Goal: Use online tool/utility: Utilize a website feature to perform a specific function

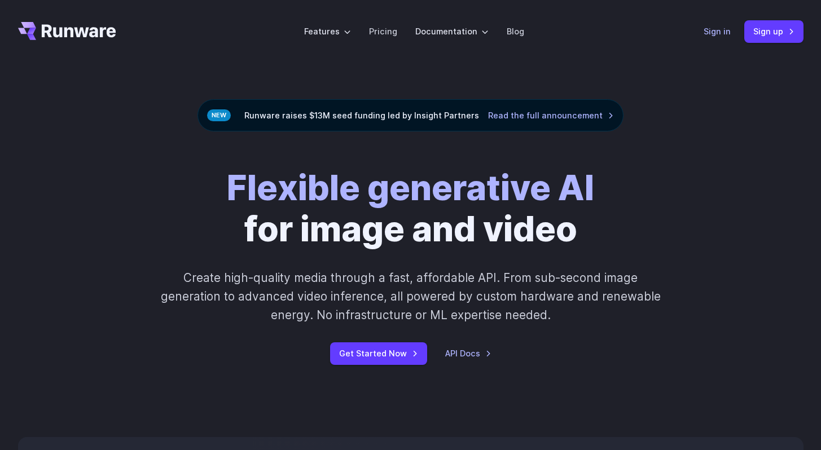
click at [714, 32] on link "Sign in" at bounding box center [716, 31] width 27 height 13
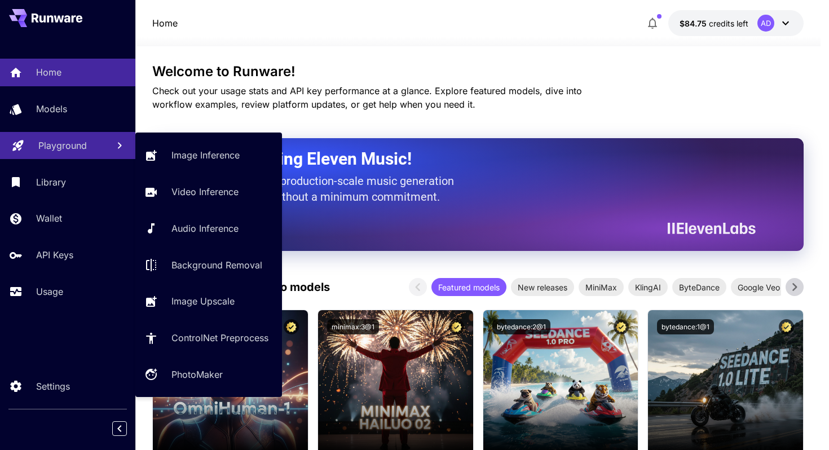
click at [102, 151] on link "Playground" at bounding box center [67, 146] width 135 height 28
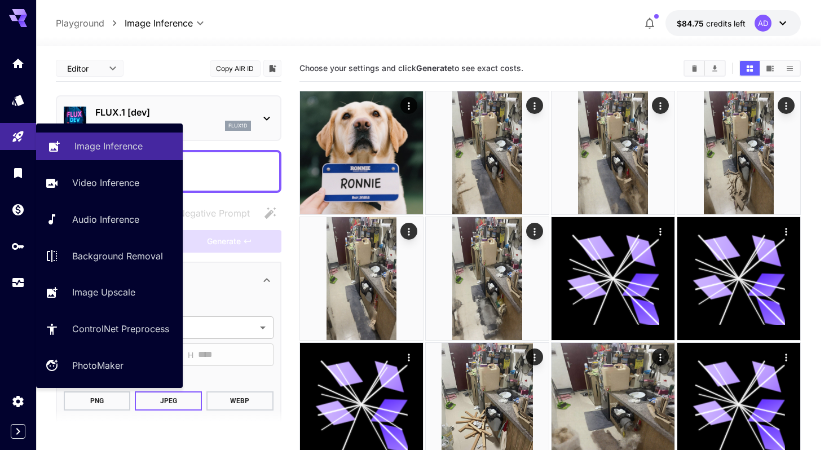
click at [105, 152] on p "Image Inference" at bounding box center [108, 146] width 68 height 14
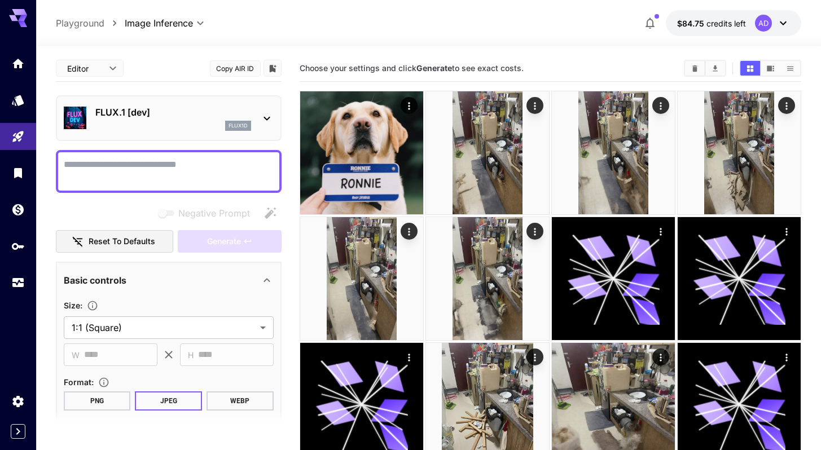
click at [149, 121] on div "flux1d" at bounding box center [173, 126] width 156 height 10
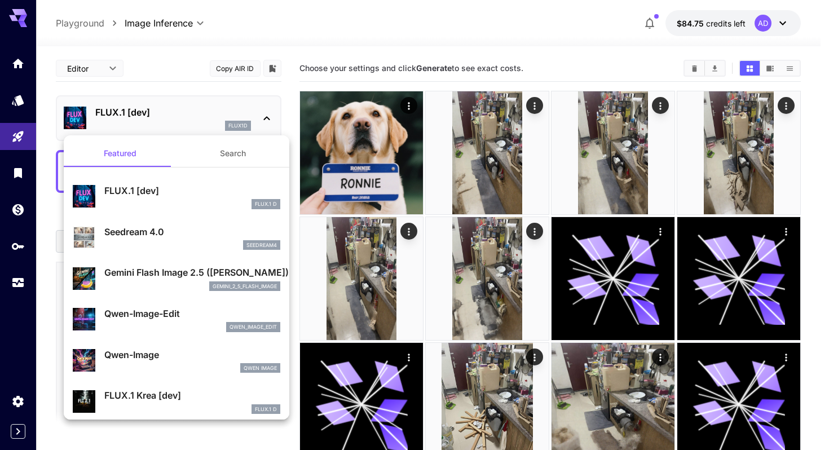
click at [225, 162] on button "Search" at bounding box center [233, 153] width 113 height 27
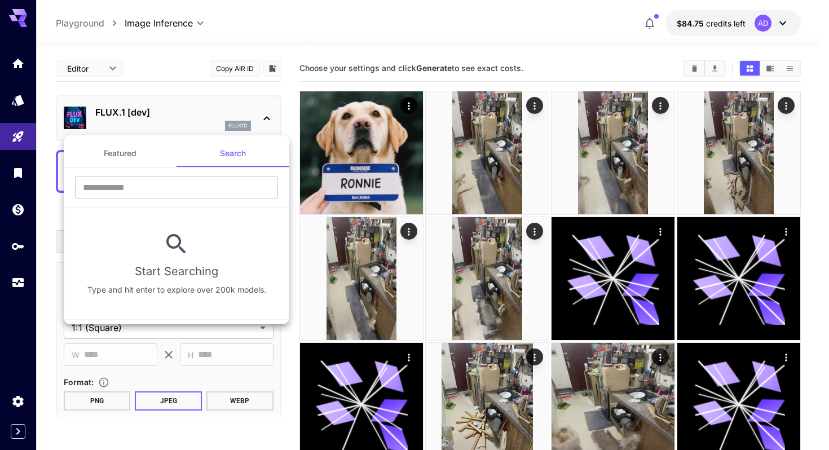
click at [125, 164] on button "Featured" at bounding box center [120, 153] width 113 height 27
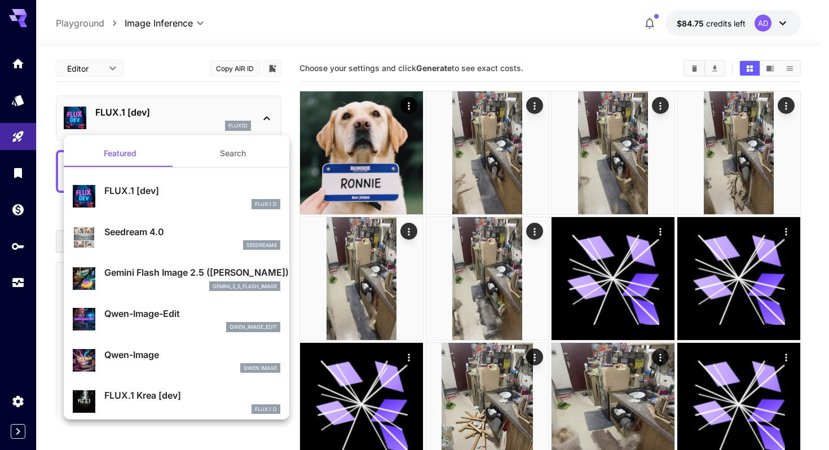
click at [201, 224] on div "Seedream 4.0 seedream4" at bounding box center [177, 238] width 208 height 34
type input "**********"
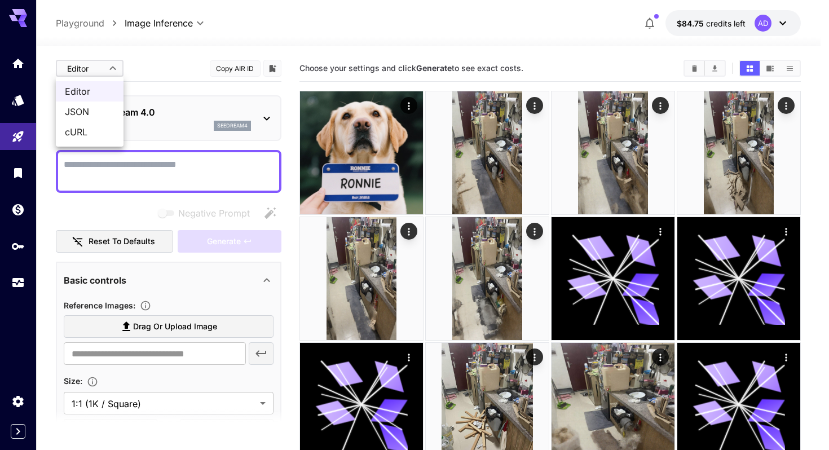
click at [88, 118] on li "JSON" at bounding box center [90, 112] width 68 height 20
type input "****"
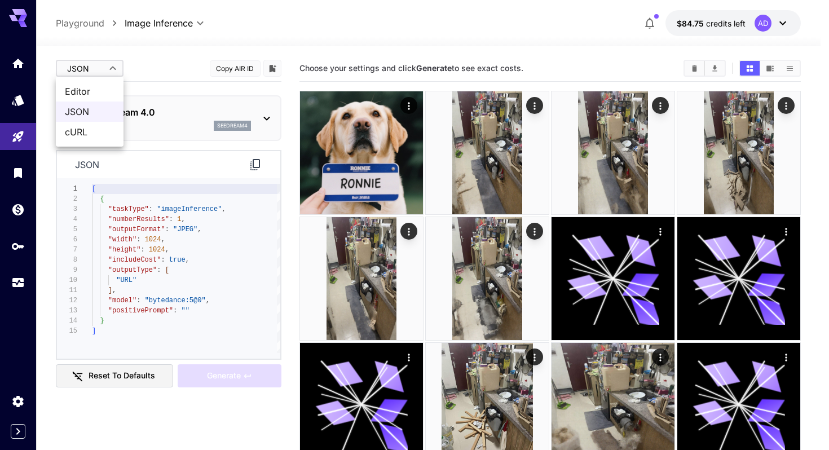
click at [93, 64] on div at bounding box center [414, 225] width 829 height 450
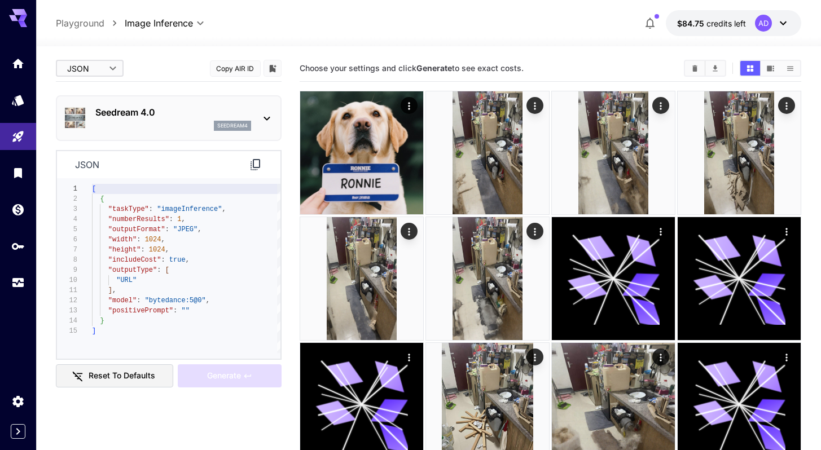
click at [166, 122] on div "seedream4" at bounding box center [173, 126] width 156 height 10
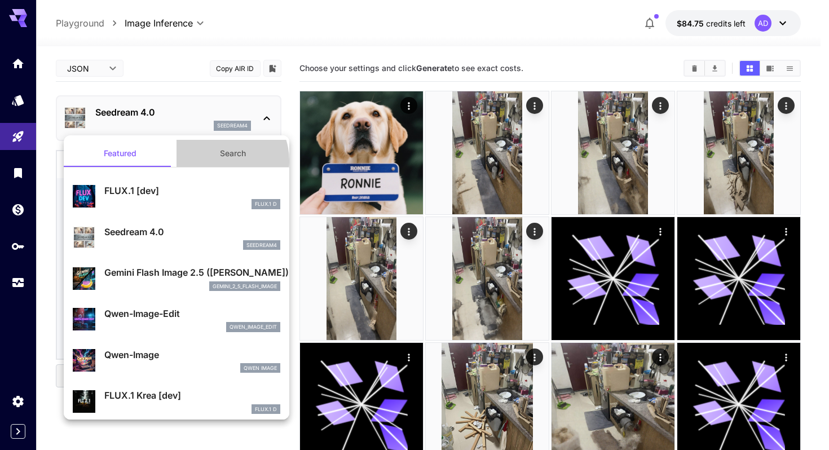
click at [214, 161] on button "Search" at bounding box center [233, 153] width 113 height 27
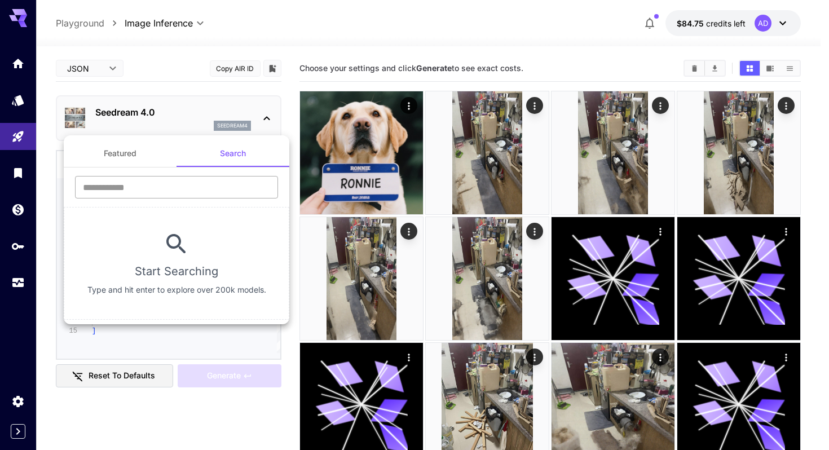
click at [190, 183] on input "text" at bounding box center [176, 187] width 203 height 23
click at [171, 115] on div at bounding box center [414, 225] width 829 height 450
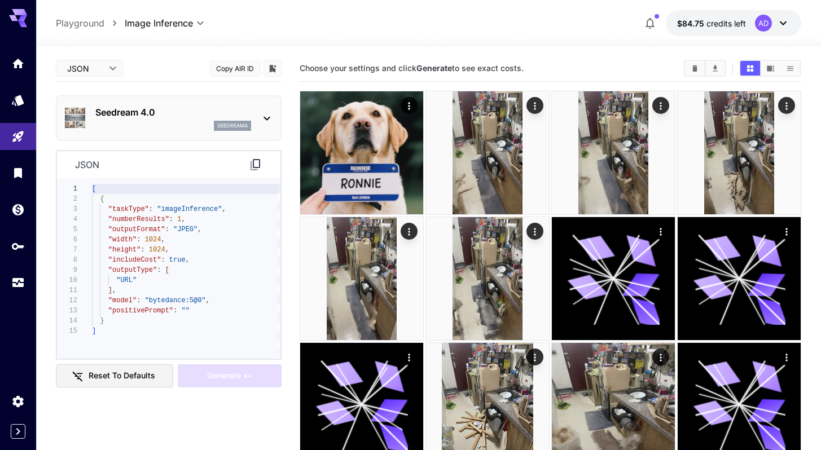
click at [193, 121] on div "seedream4" at bounding box center [173, 126] width 156 height 10
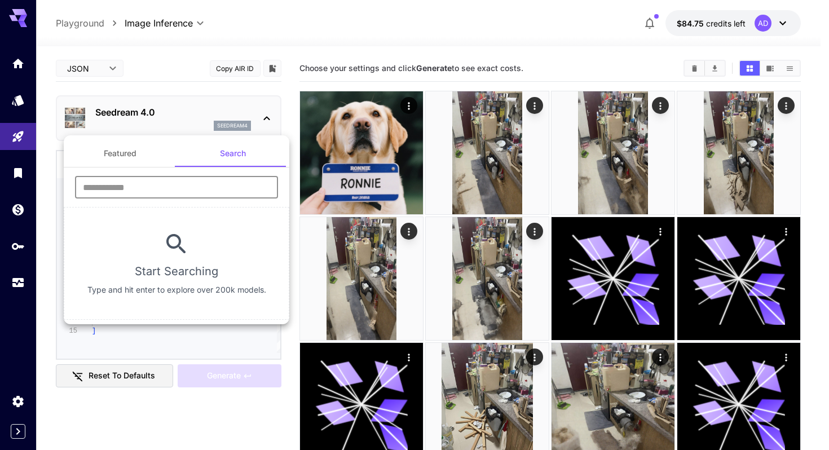
click at [183, 182] on input "text" at bounding box center [176, 187] width 203 height 23
type input "********"
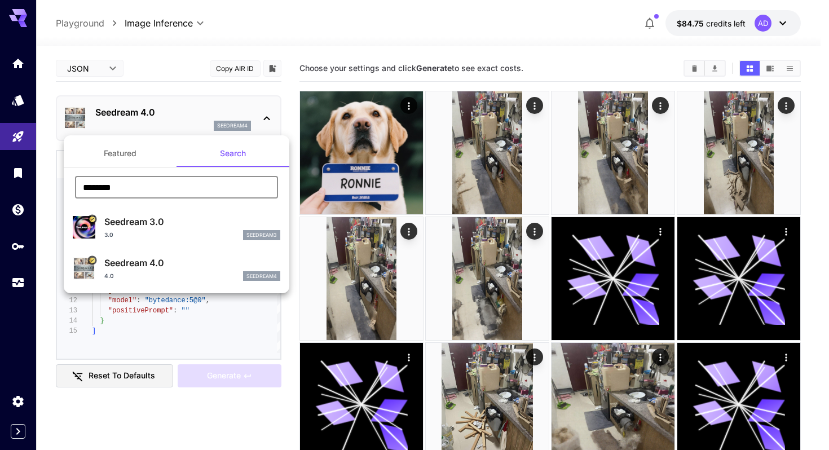
click at [100, 229] on div "Seedream 3.0 3.0 seedream3" at bounding box center [177, 227] width 208 height 34
type input "**********"
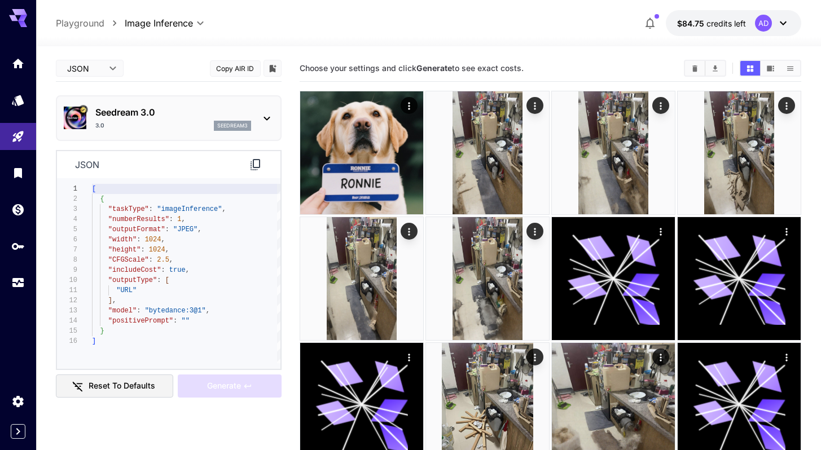
type textarea "**********"
click at [210, 220] on div "[ { "taskType" : "imageInference" , "numberResults" : 1 , "outputFormat" : "JPE…" at bounding box center [186, 273] width 188 height 179
click at [215, 253] on div "[ { "taskType" : "imageInference" , "numberResults" : 1 , "outputFormat" : "JPE…" at bounding box center [186, 273] width 188 height 179
click at [217, 240] on div "[ { "taskType" : "imageInference" , "numberResults" : 1 , "outputFormat" : "JPE…" at bounding box center [186, 273] width 188 height 179
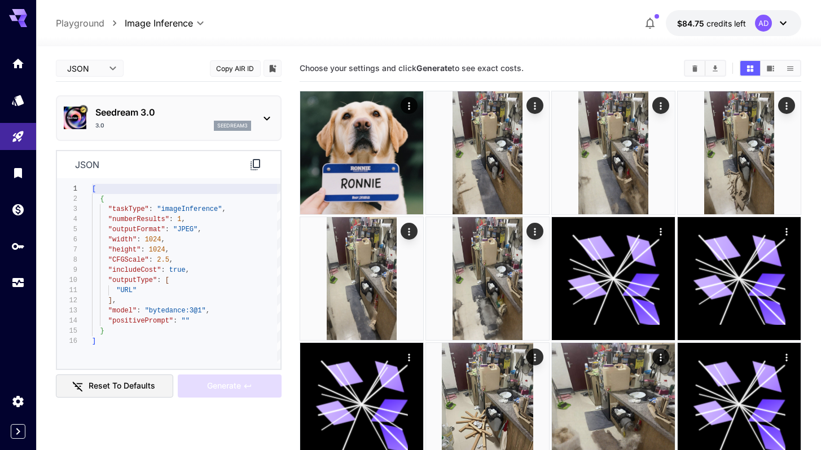
click at [200, 199] on div "[ { "taskType" : "imageInference" , "numberResults" : 1 , "outputFormat" : "JPE…" at bounding box center [186, 273] width 188 height 179
click at [234, 267] on div "[ { "taskType" : "imageInference" , "numberResults" : 1 , "outputFormat" : "JPE…" at bounding box center [186, 273] width 188 height 179
click at [239, 228] on div "[ { "taskType" : "imageInference" , "numberResults" : 1 , "outputFormat" : "JPE…" at bounding box center [186, 273] width 188 height 179
click at [237, 256] on div "[ { "taskType" : "imageInference" , "numberResults" : 1 , "outputFormat" : "JPE…" at bounding box center [186, 273] width 188 height 179
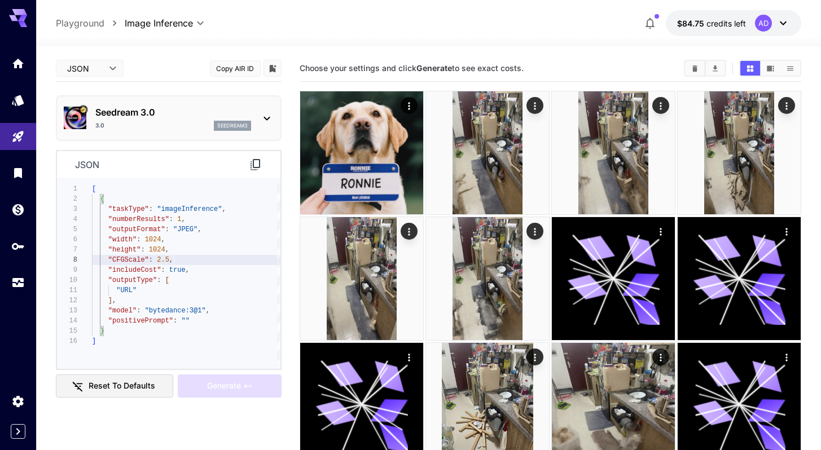
click at [175, 124] on div "3.0 seedream3" at bounding box center [173, 126] width 156 height 10
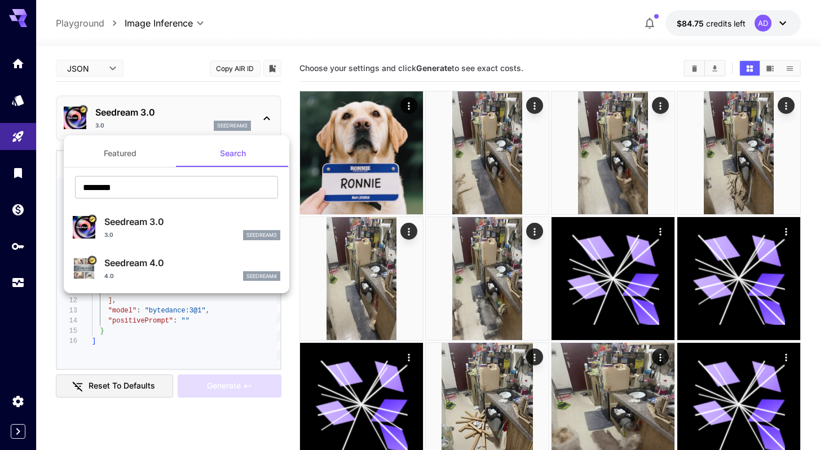
click at [135, 78] on div at bounding box center [414, 225] width 829 height 450
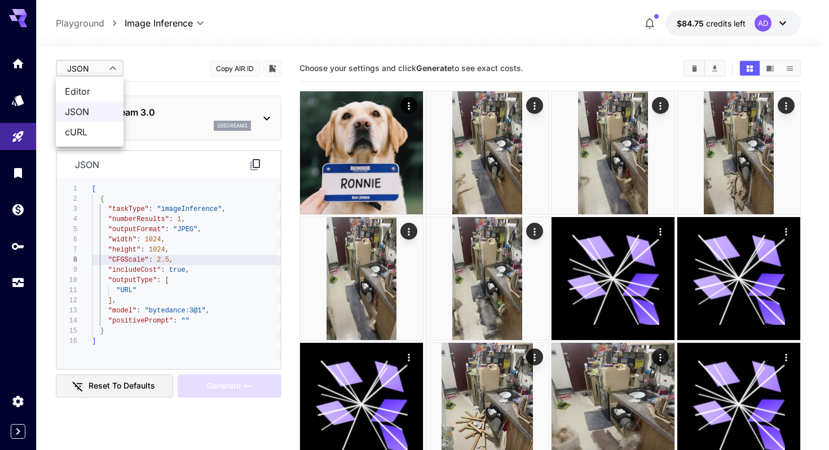
click at [120, 59] on div at bounding box center [414, 225] width 829 height 450
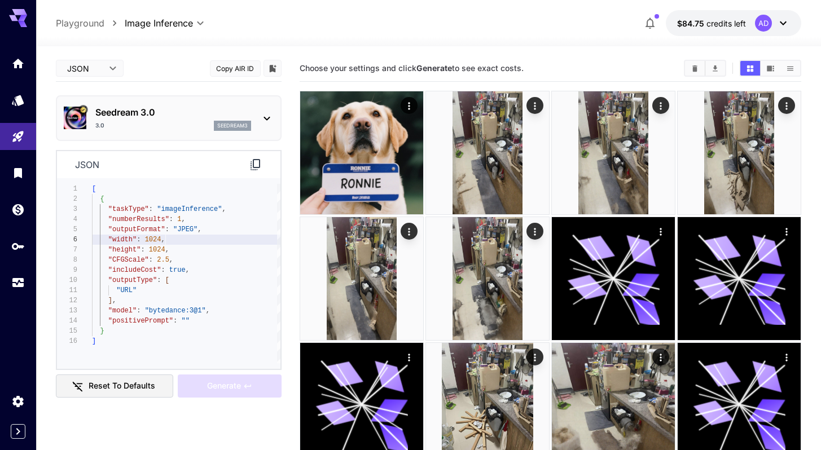
click at [213, 241] on div "[ { "taskType" : "imageInference" , "numberResults" : 1 , "outputFormat" : "JPE…" at bounding box center [186, 273] width 188 height 179
drag, startPoint x: 220, startPoint y: 224, endPoint x: 231, endPoint y: 296, distance: 72.5
click at [220, 225] on div ""numberResults" : 1 ," at bounding box center [186, 219] width 188 height 10
click at [231, 300] on div "[ { "taskType" : "imageInference" , "numberResults" : 1 , "outputFormat" : "JPE…" at bounding box center [186, 273] width 188 height 179
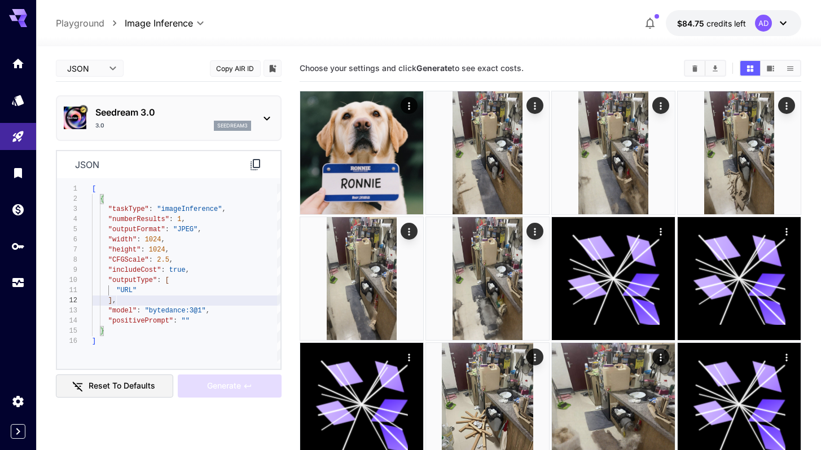
click at [188, 243] on div "[ { "taskType" : "imageInference" , "numberResults" : 1 , "outputFormat" : "JPE…" at bounding box center [186, 273] width 188 height 179
click at [206, 307] on div "[ { "taskType" : "imageInference" , "numberResults" : 1 , "outputFormat" : "JPE…" at bounding box center [186, 273] width 188 height 179
type textarea "**********"
click at [202, 279] on div "[ { "taskType" : "imageInference" , "numberResults" : 1 , "outputFormat" : "JPE…" at bounding box center [186, 273] width 188 height 179
click at [210, 265] on div "[ { "taskType" : "imageInference" , "numberResults" : 1 , "outputFormat" : "JPE…" at bounding box center [186, 273] width 188 height 179
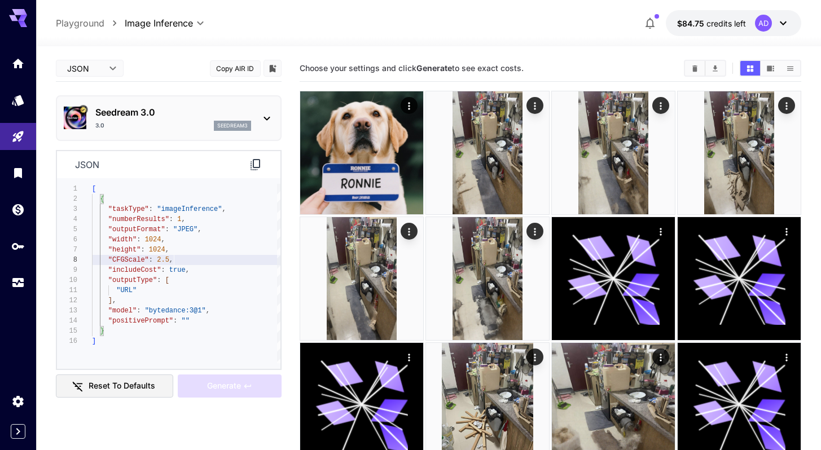
click at [212, 241] on div "[ { "taskType" : "imageInference" , "numberResults" : 1 , "outputFormat" : "JPE…" at bounding box center [186, 273] width 188 height 179
click at [216, 254] on div "[ { "taskType" : "imageInference" , "numberResults" : 1 , "outputFormat" : "JPE…" at bounding box center [186, 273] width 188 height 179
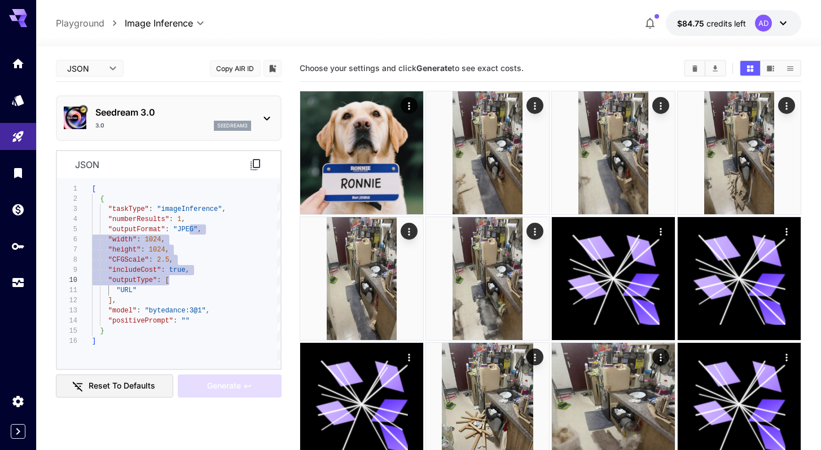
click at [204, 284] on div "[ { "taskType" : "imageInference" , "numberResults" : 1 , "outputFormat" : "JPE…" at bounding box center [186, 273] width 188 height 179
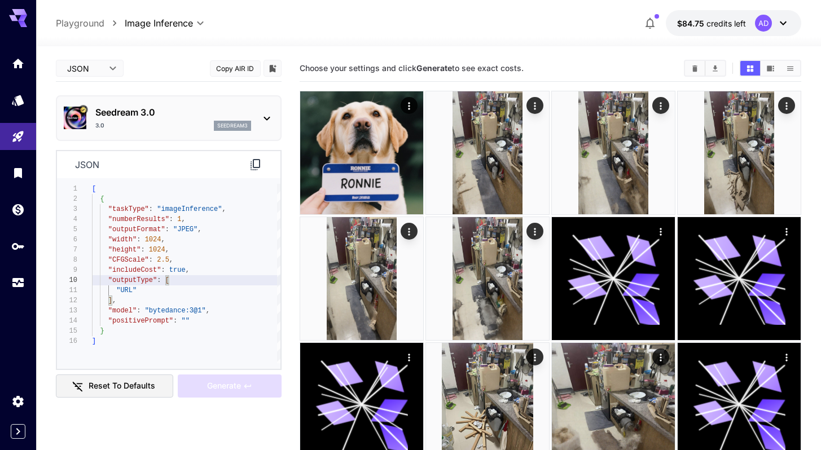
type textarea "**********"
click at [211, 302] on div "[ { "taskType" : "imageInference" , "numberResults" : 1 , "outputFormat" : "JPE…" at bounding box center [186, 273] width 188 height 179
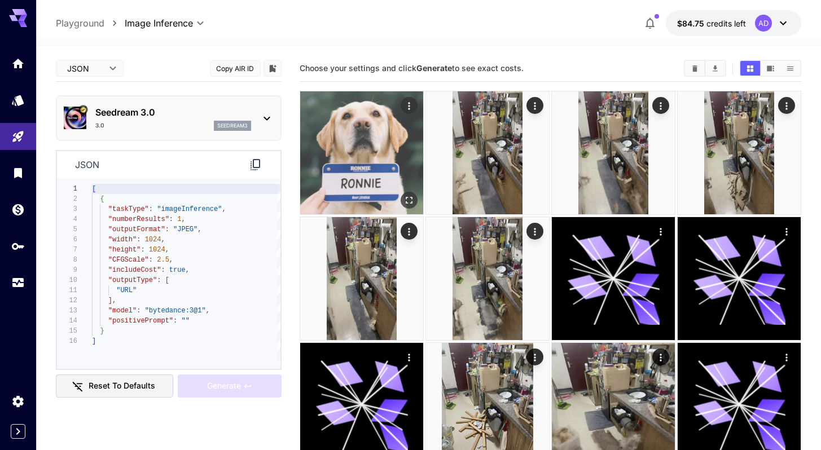
click at [402, 105] on button "Actions" at bounding box center [409, 105] width 17 height 17
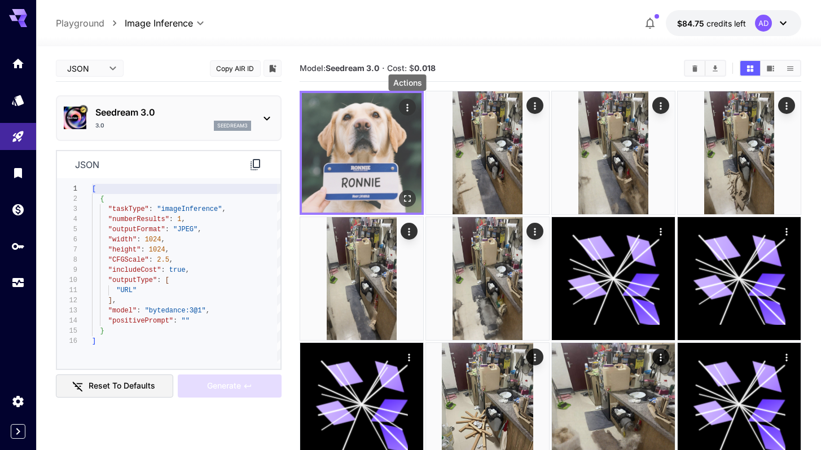
click at [408, 105] on icon "Actions" at bounding box center [407, 107] width 2 height 7
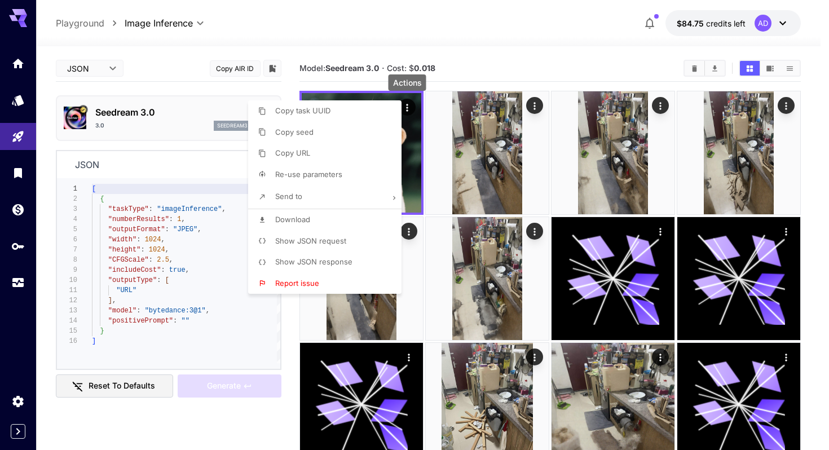
click at [533, 25] on div at bounding box center [414, 225] width 829 height 450
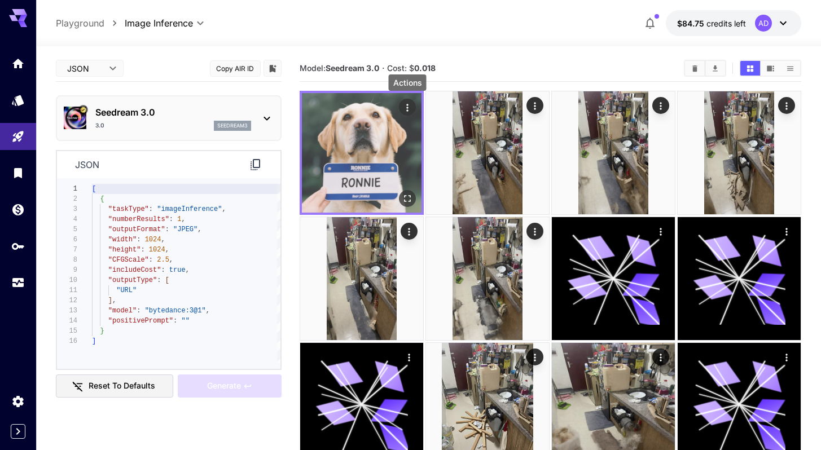
click at [410, 105] on icon "Actions" at bounding box center [407, 107] width 11 height 11
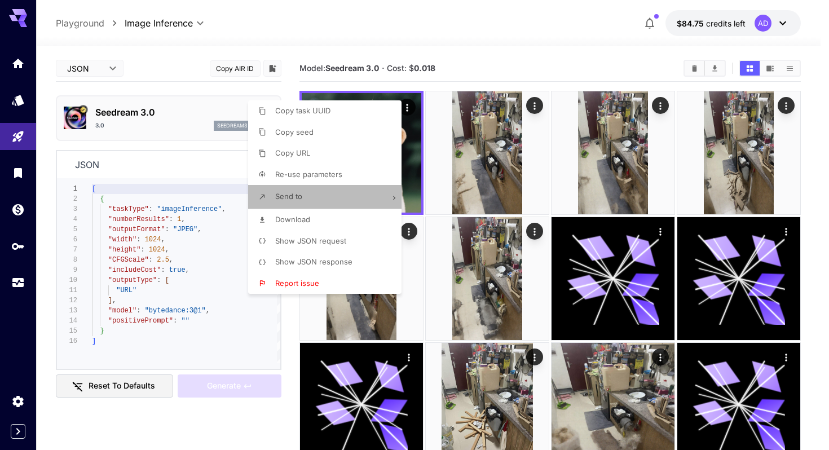
click at [359, 202] on li "Send to" at bounding box center [328, 197] width 160 height 24
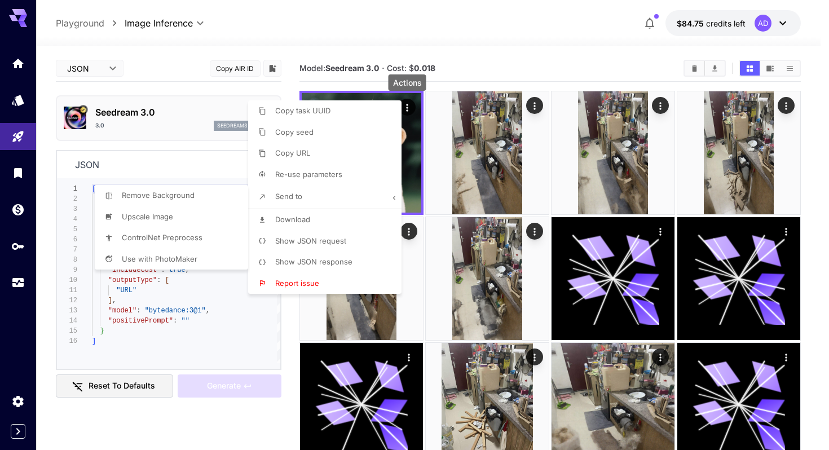
click at [628, 54] on div at bounding box center [414, 225] width 829 height 450
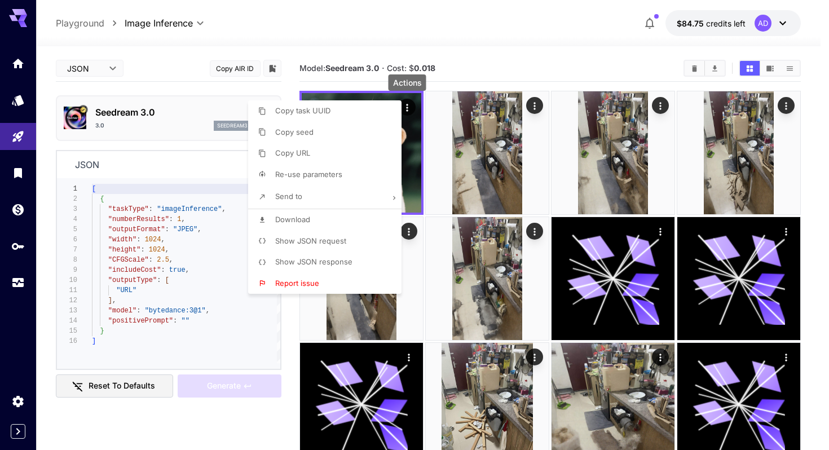
click at [220, 435] on div at bounding box center [414, 225] width 829 height 450
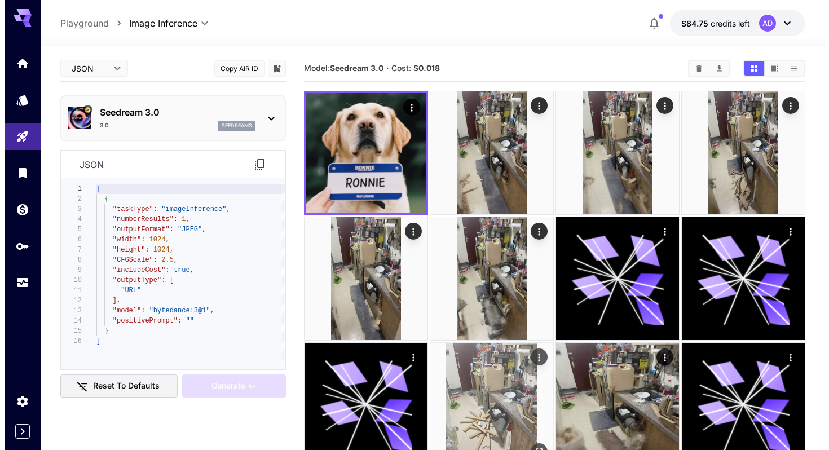
scroll to position [340, 0]
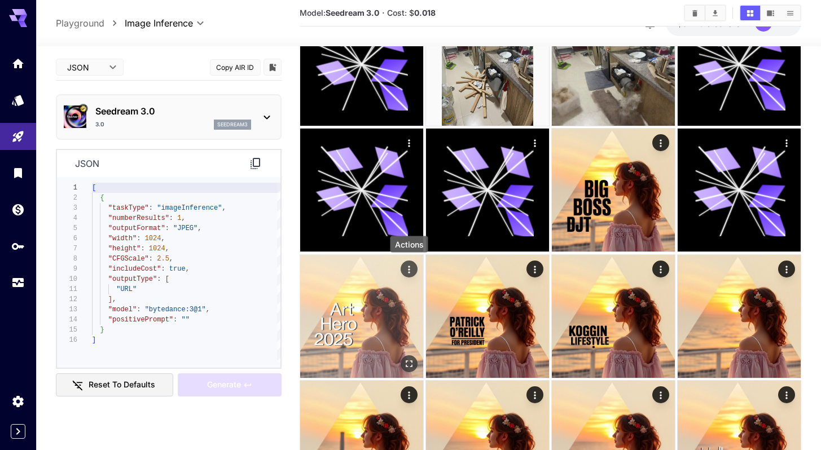
click at [405, 270] on icon "Actions" at bounding box center [408, 268] width 11 height 11
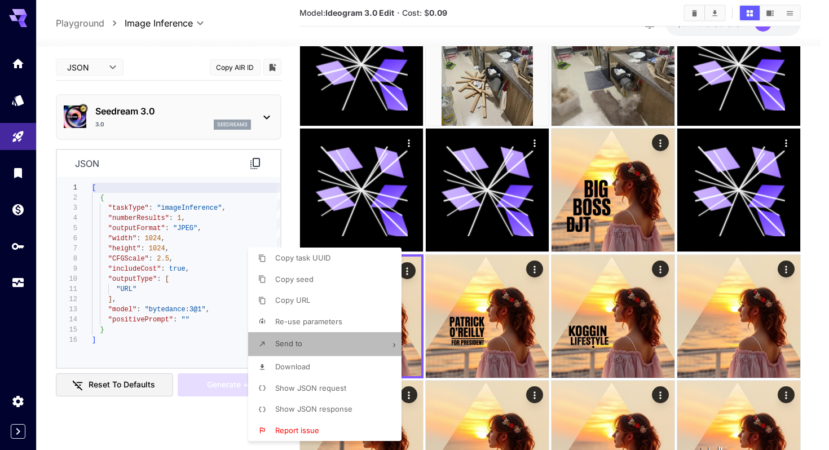
click at [335, 353] on li "Send to" at bounding box center [328, 344] width 160 height 24
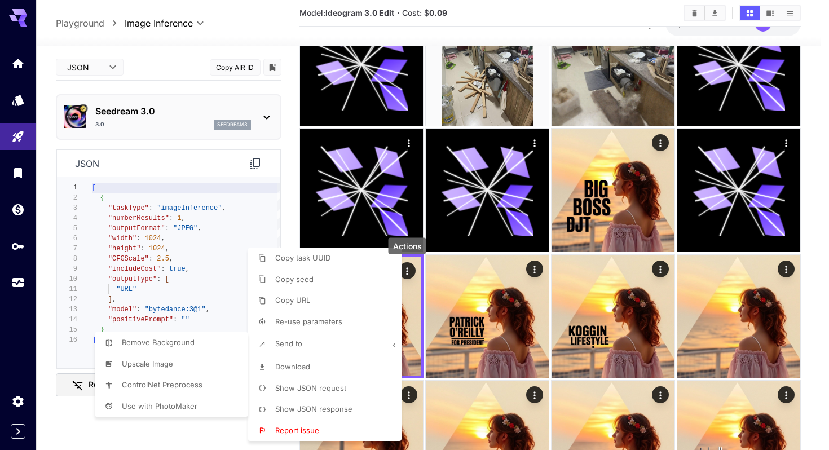
click at [187, 361] on li "Upscale Image" at bounding box center [175, 364] width 160 height 21
type input "**********"
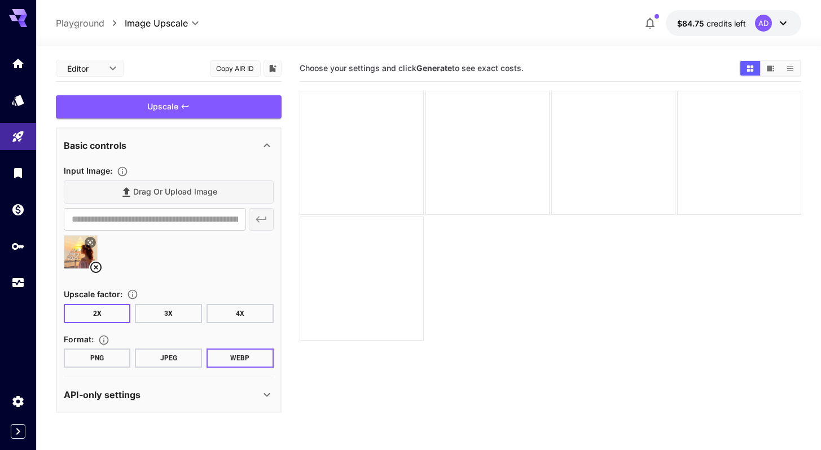
click at [152, 319] on button "3X" at bounding box center [168, 313] width 67 height 19
click at [229, 317] on button "4X" at bounding box center [239, 313] width 67 height 19
click at [152, 315] on button "3X" at bounding box center [168, 313] width 67 height 19
drag, startPoint x: 105, startPoint y: 307, endPoint x: 112, endPoint y: 305, distance: 7.0
click at [105, 306] on button "2X" at bounding box center [97, 313] width 67 height 19
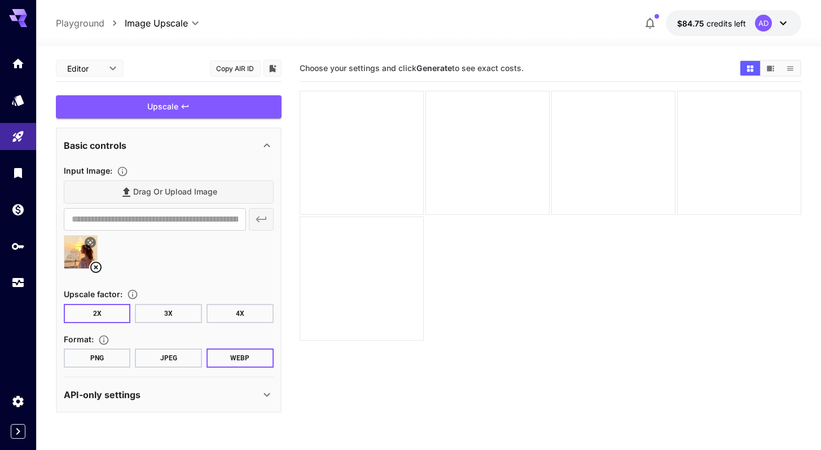
click at [200, 307] on button "3X" at bounding box center [168, 313] width 67 height 19
click at [238, 316] on button "4X" at bounding box center [239, 313] width 67 height 19
click at [168, 313] on button "3X" at bounding box center [168, 313] width 67 height 19
click at [195, 102] on div "Upscale" at bounding box center [169, 106] width 226 height 23
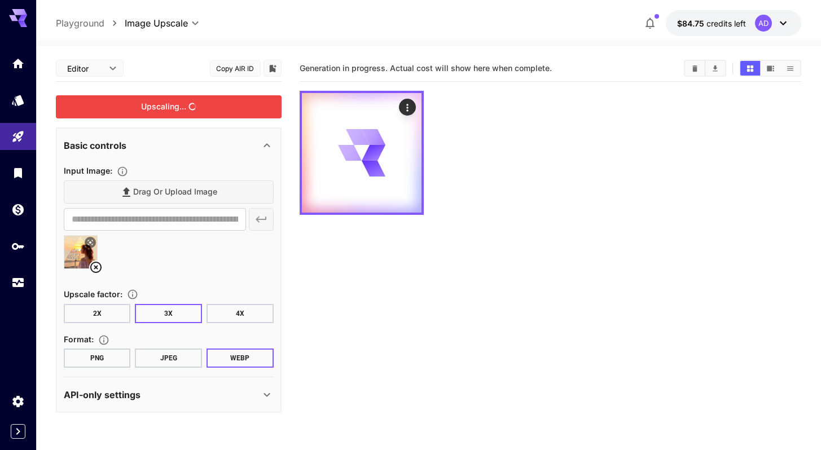
click at [113, 316] on button "2X" at bounding box center [97, 313] width 67 height 19
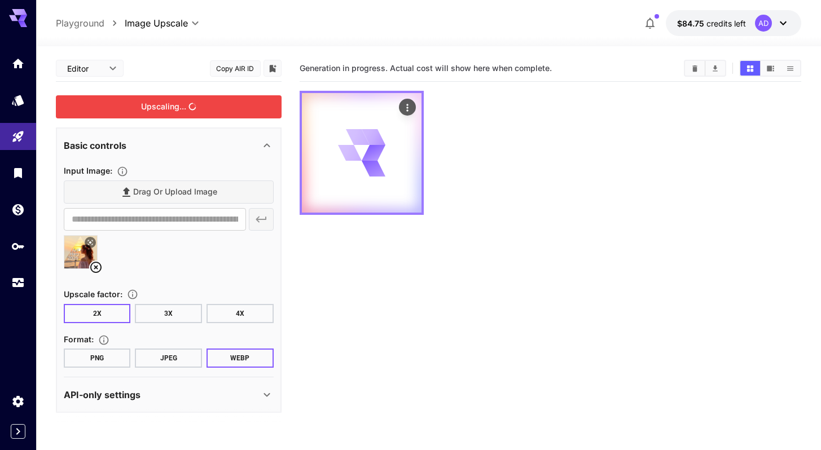
click at [407, 107] on icon "Actions" at bounding box center [407, 107] width 11 height 11
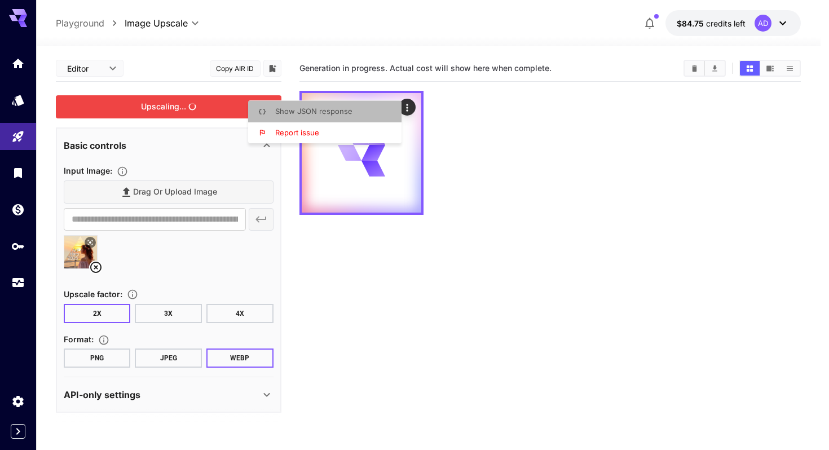
click at [326, 107] on span "Show JSON response" at bounding box center [313, 111] width 77 height 9
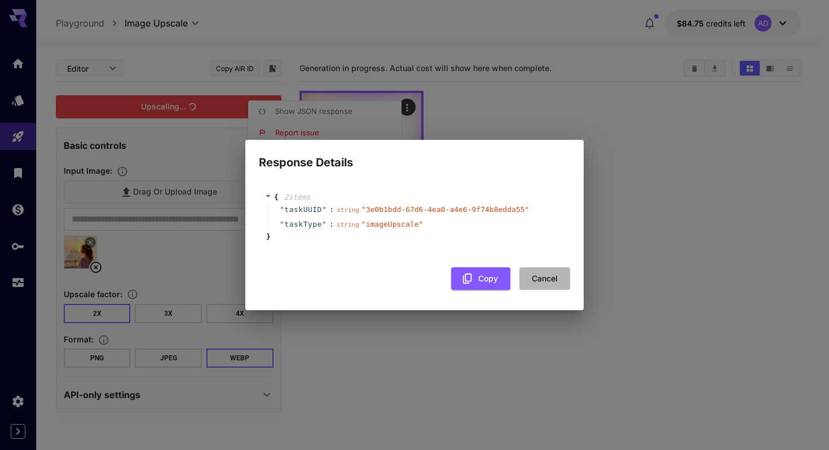
click at [545, 284] on button "Cancel" at bounding box center [545, 278] width 51 height 23
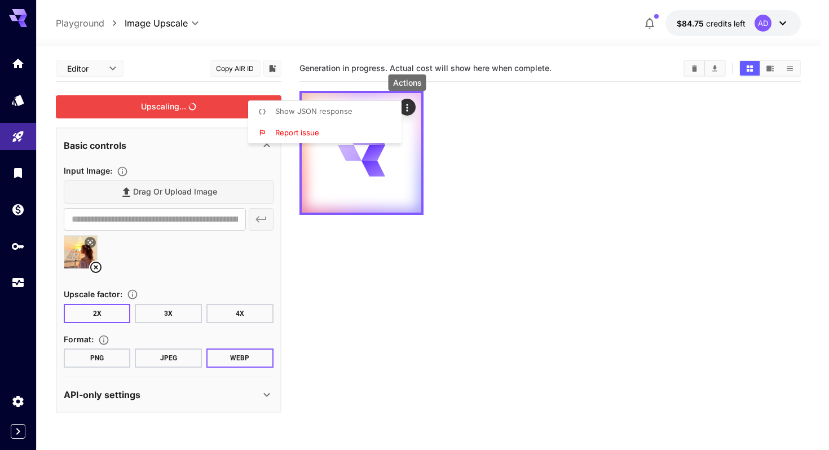
click at [437, 316] on div at bounding box center [414, 225] width 829 height 450
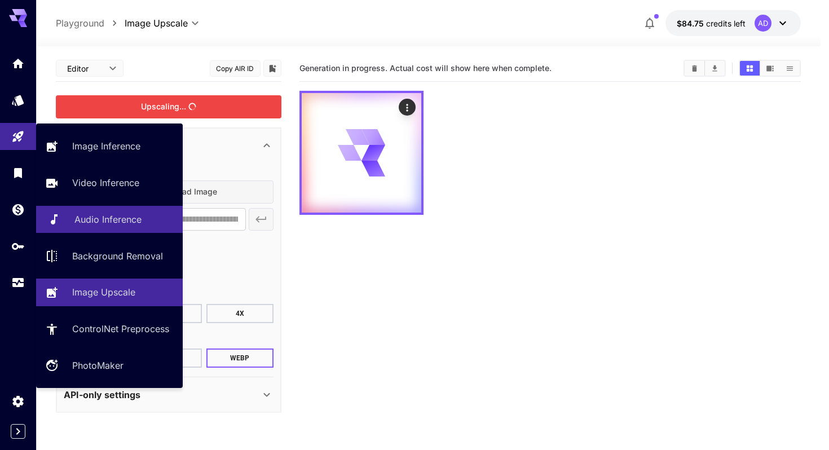
click at [112, 220] on p "Audio Inference" at bounding box center [107, 220] width 67 height 14
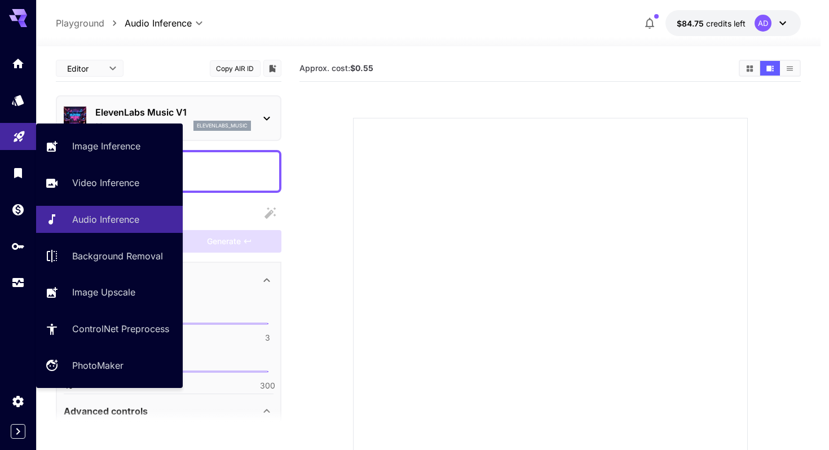
click at [25, 137] on link at bounding box center [18, 137] width 36 height 28
type input "**********"
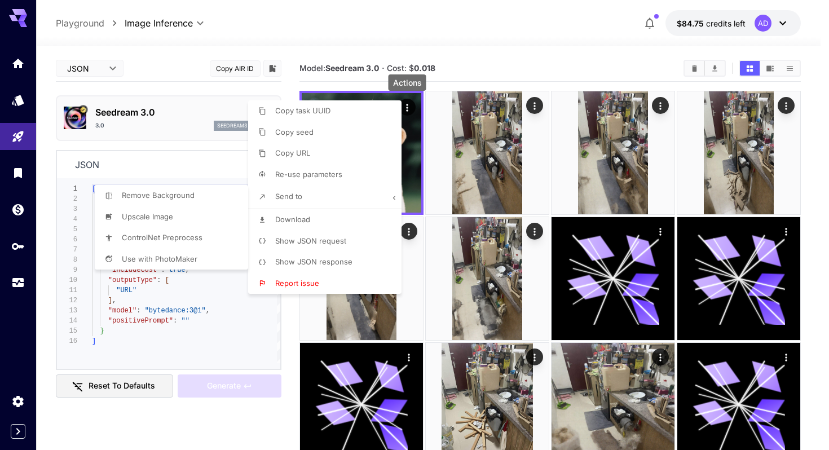
click at [188, 209] on li "Upscale Image" at bounding box center [175, 216] width 160 height 21
type input "**********"
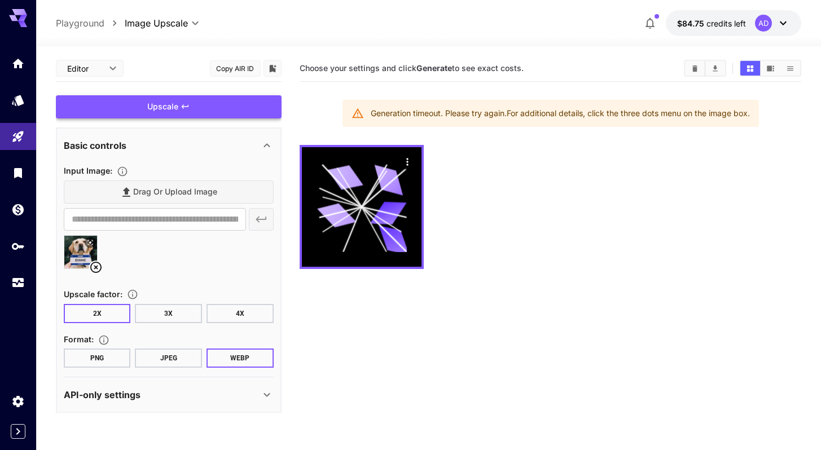
click at [177, 107] on div "Upscale" at bounding box center [169, 106] width 226 height 23
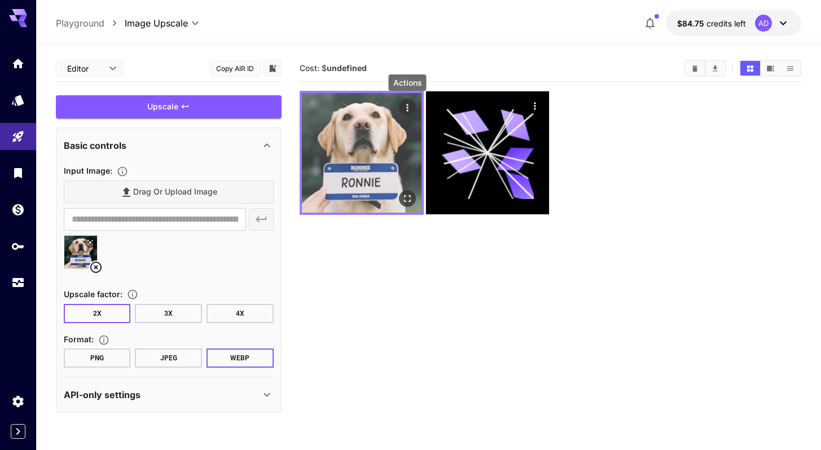
click at [408, 108] on icon "Actions" at bounding box center [407, 107] width 11 height 11
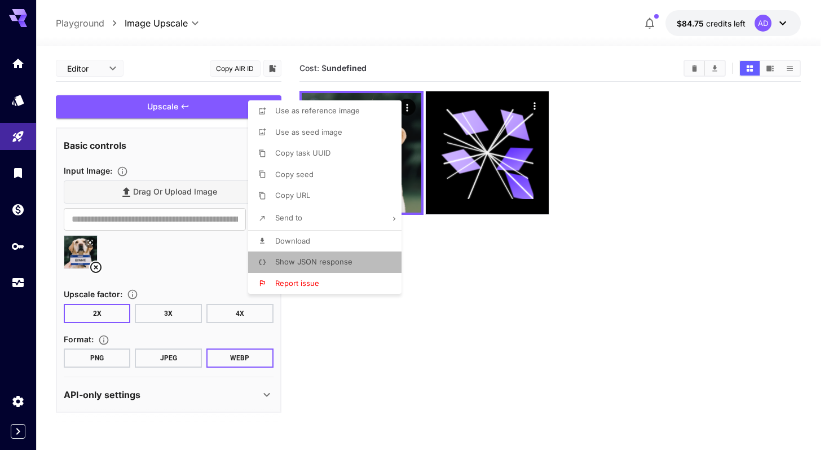
click at [300, 262] on span "Show JSON response" at bounding box center [313, 261] width 77 height 9
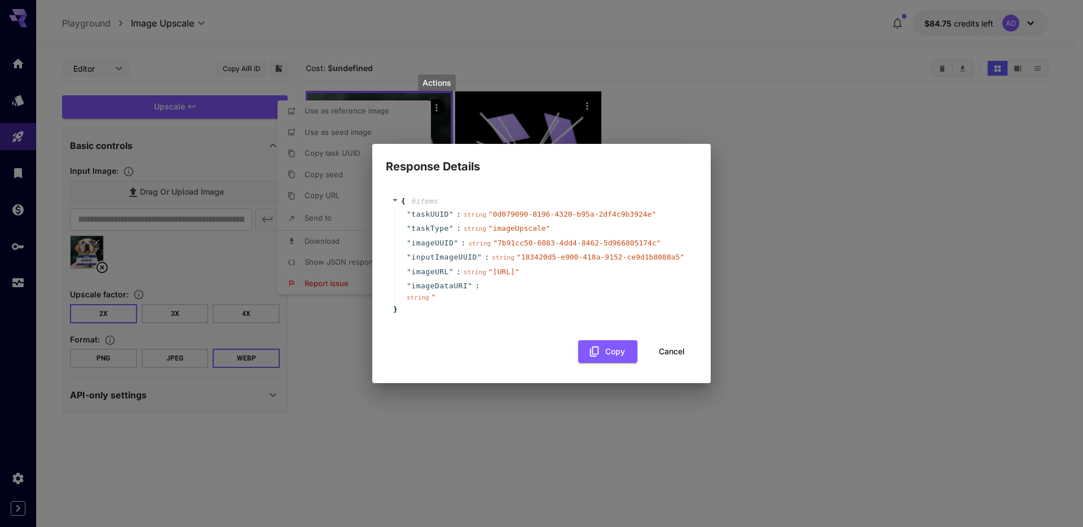
click at [859, 231] on div "Response Details { 6 item s " taskUUID " : string " 0d079090-8196-4320-b95a-2df…" at bounding box center [541, 263] width 1083 height 527
click at [335, 169] on div "Response Details { 6 item s " taskUUID " : string " 0d079090-8196-4320-b95a-2df…" at bounding box center [541, 263] width 1083 height 527
click at [407, 62] on div "Response Details { 6 item s " taskUUID " : string " 0d079090-8196-4320-b95a-2df…" at bounding box center [541, 263] width 1083 height 527
click at [328, 281] on div "Response Details { 6 item s " taskUUID " : string " 0d079090-8196-4320-b95a-2df…" at bounding box center [541, 263] width 1083 height 527
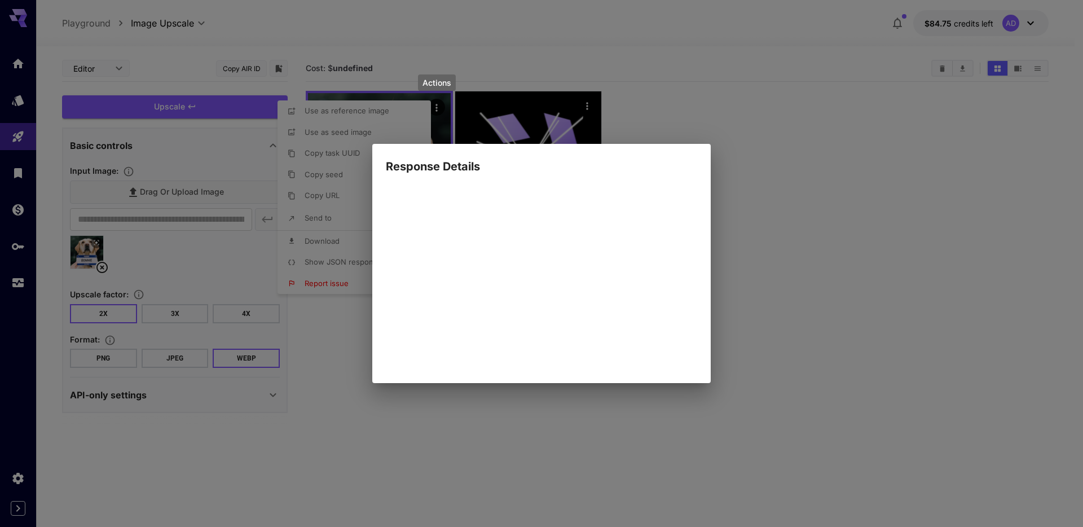
scroll to position [0, 2773]
click at [901, 368] on div "Response Details { 6 item s " taskUUID " : string " 0d079090-8196-4320-b95a-2df…" at bounding box center [541, 263] width 1083 height 527
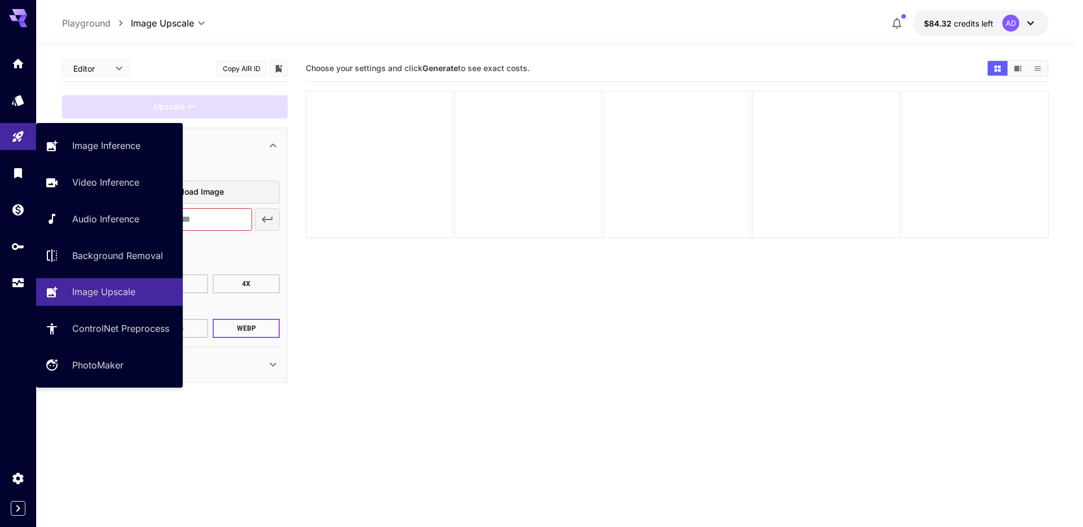
click at [139, 272] on div "Image Inference Video Inference Audio Inference Background Removal Image Upscal…" at bounding box center [109, 255] width 147 height 247
click at [142, 149] on div "Image Inference" at bounding box center [123, 146] width 99 height 14
type input "**********"
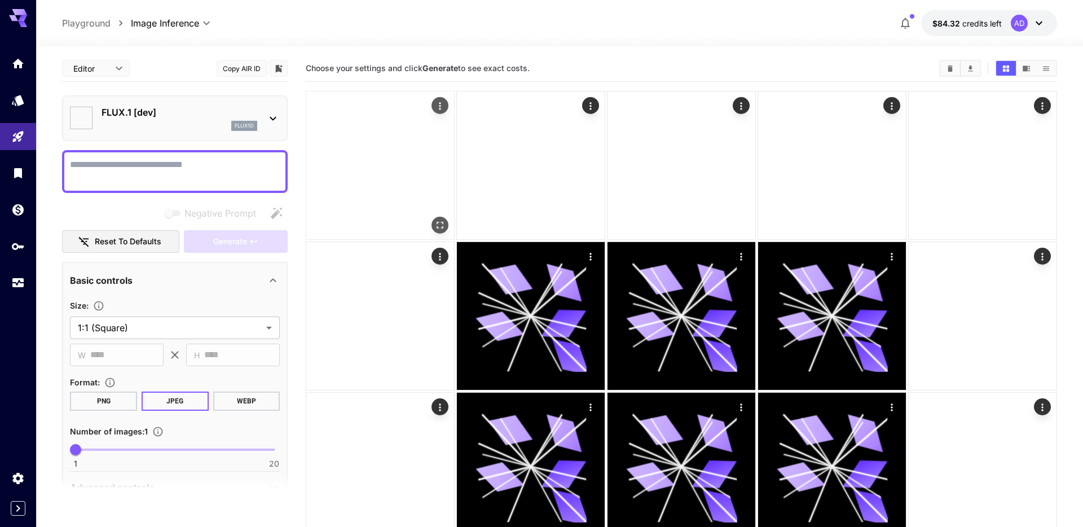
type input "**********"
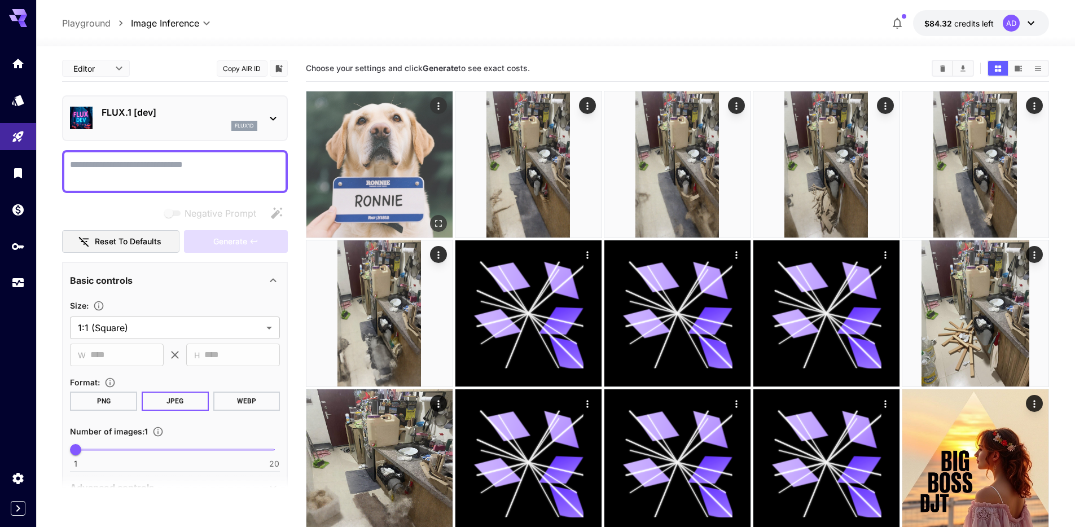
click at [442, 102] on icon "Actions" at bounding box center [438, 105] width 11 height 11
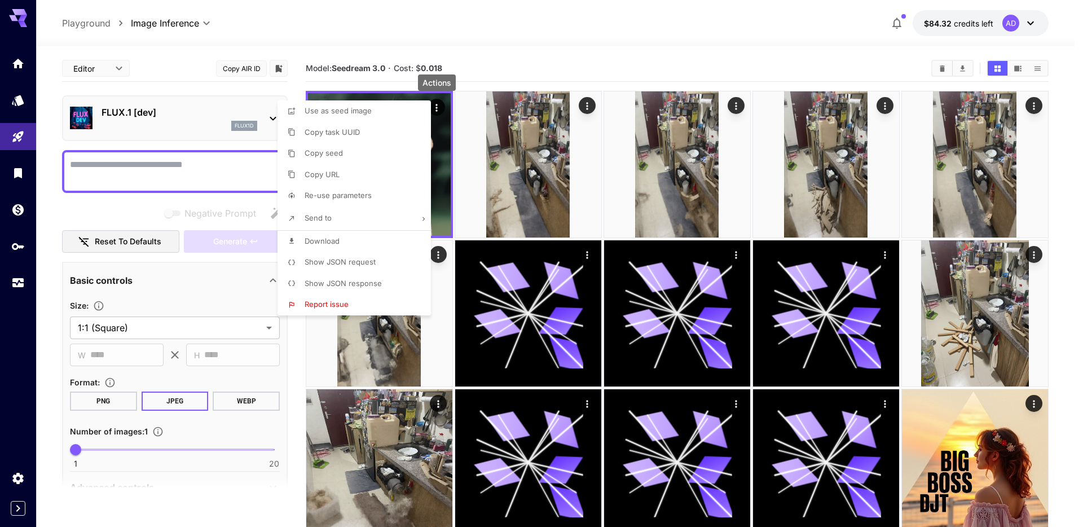
click at [354, 212] on li "Send to" at bounding box center [358, 218] width 160 height 24
click at [193, 243] on p "Upscale Image" at bounding box center [176, 238] width 51 height 11
type input "**********"
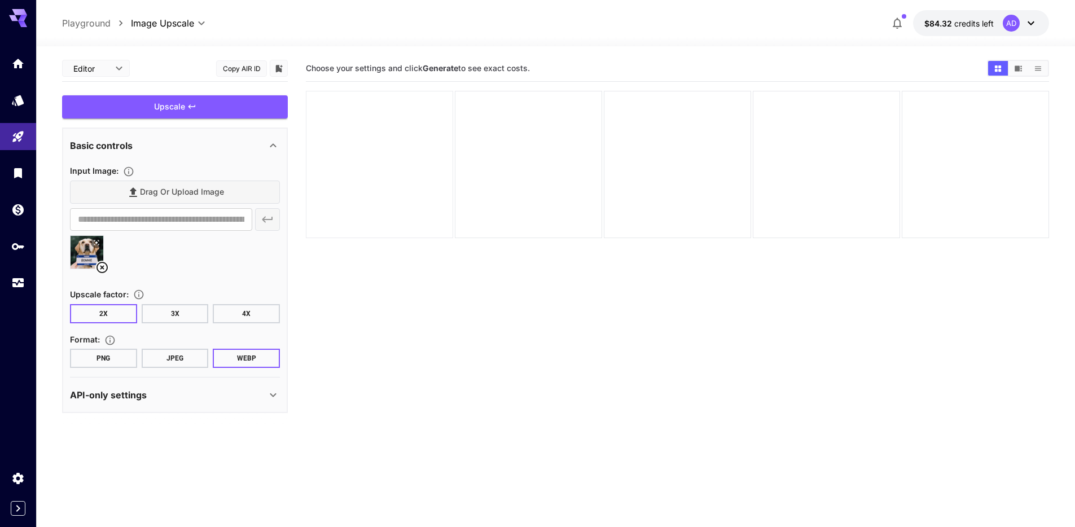
click at [403, 115] on div at bounding box center [379, 164] width 147 height 147
click at [211, 101] on div "Upscale" at bounding box center [175, 106] width 226 height 23
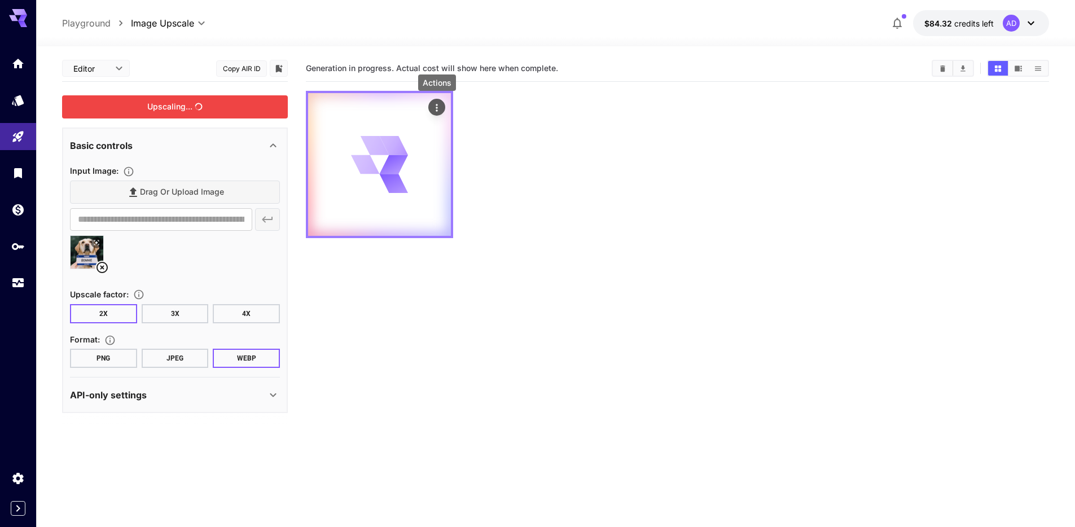
click at [442, 105] on icon "Actions" at bounding box center [436, 107] width 11 height 11
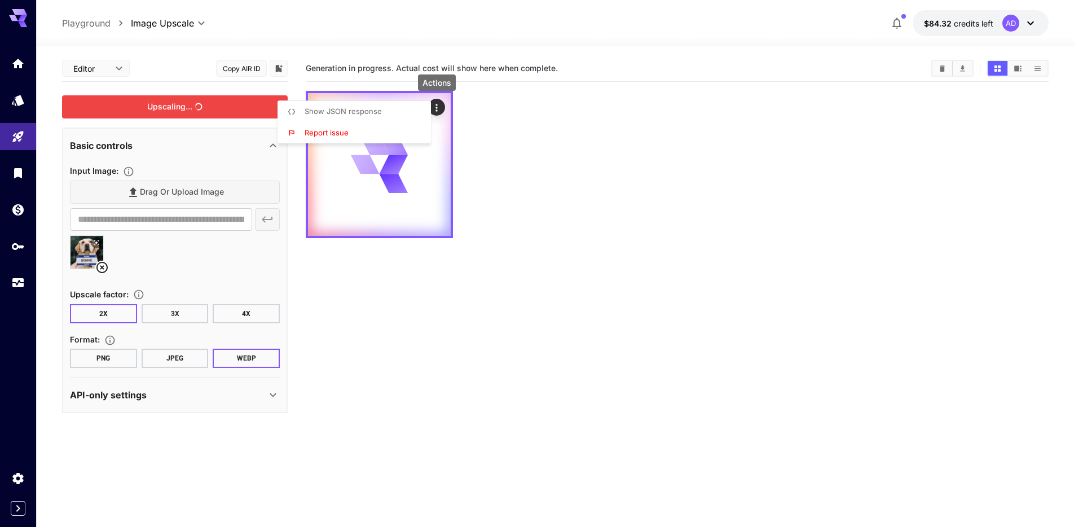
click at [582, 130] on div at bounding box center [541, 263] width 1083 height 527
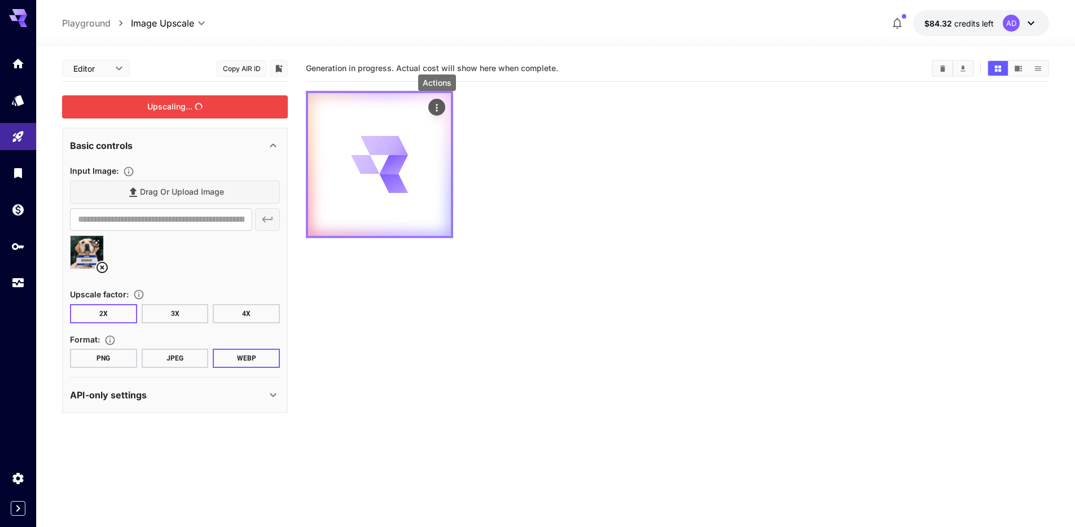
click at [434, 103] on icon "Actions" at bounding box center [436, 107] width 11 height 11
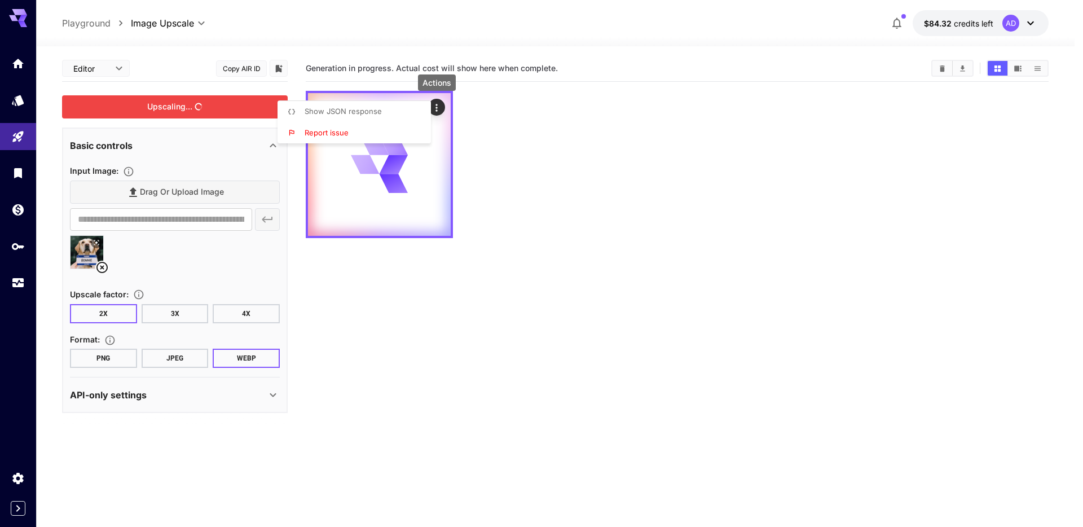
click at [413, 105] on li "Show JSON response" at bounding box center [358, 111] width 160 height 21
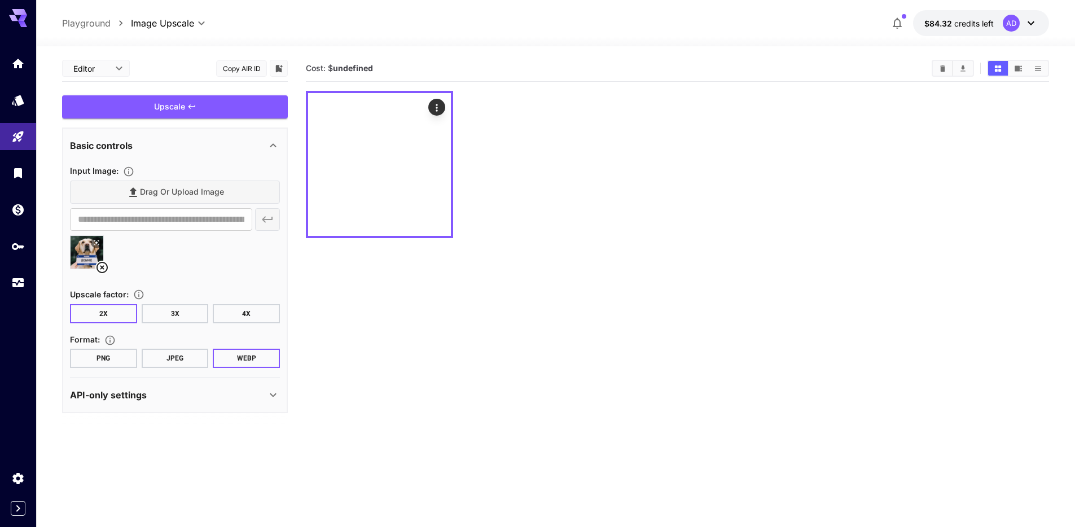
click at [679, 320] on section "Cost: $ undefined" at bounding box center [677, 318] width 743 height 527
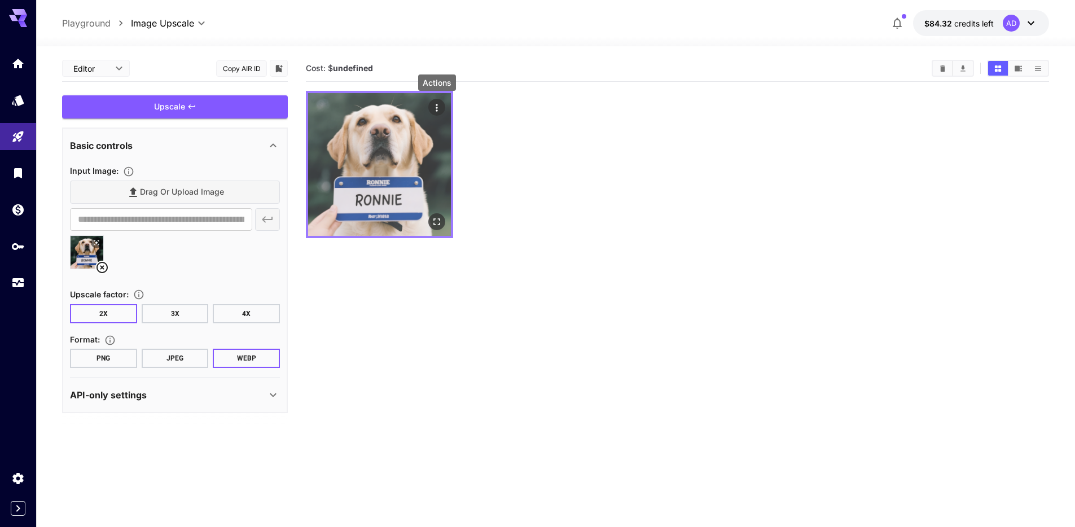
click at [442, 105] on icon "Actions" at bounding box center [436, 107] width 11 height 11
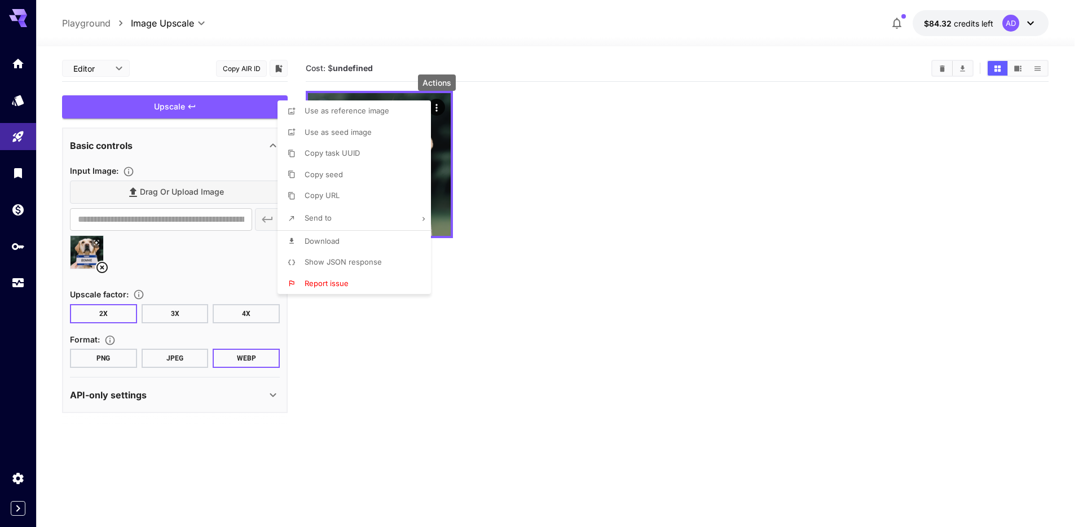
click at [441, 346] on div at bounding box center [541, 263] width 1083 height 527
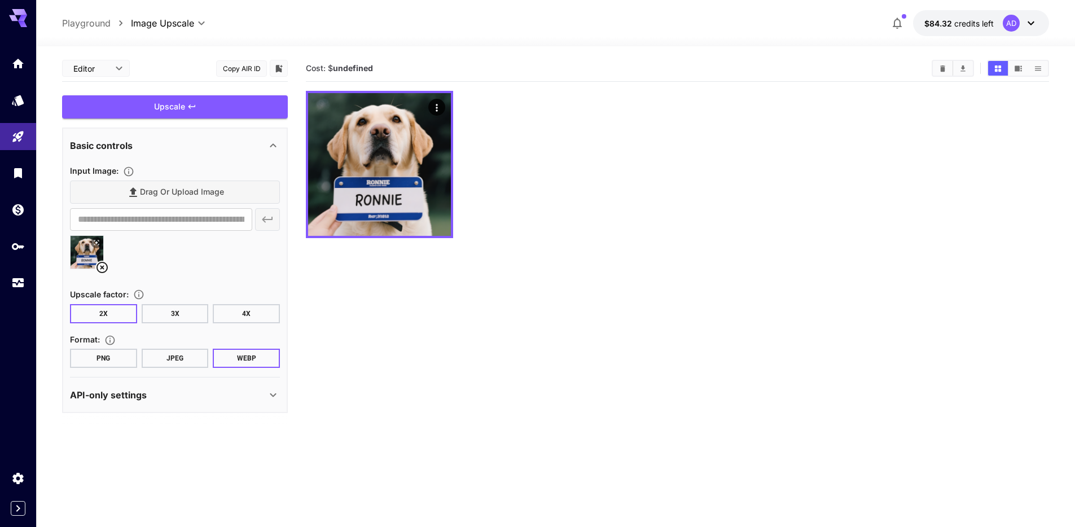
click at [256, 312] on button "4X" at bounding box center [246, 313] width 67 height 19
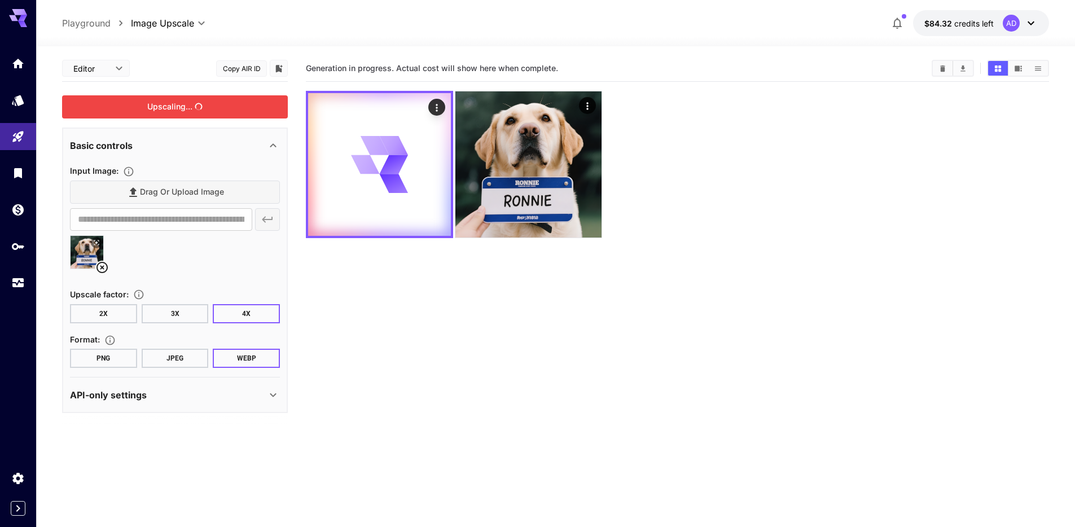
click at [225, 104] on div "Upscaling..." at bounding box center [175, 106] width 226 height 23
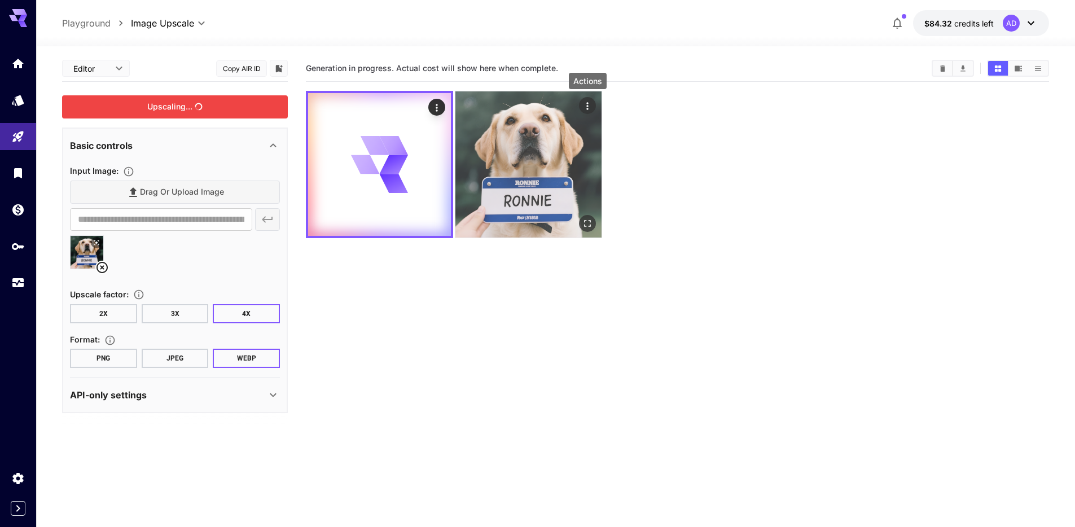
click at [587, 103] on icon "Actions" at bounding box center [587, 105] width 2 height 7
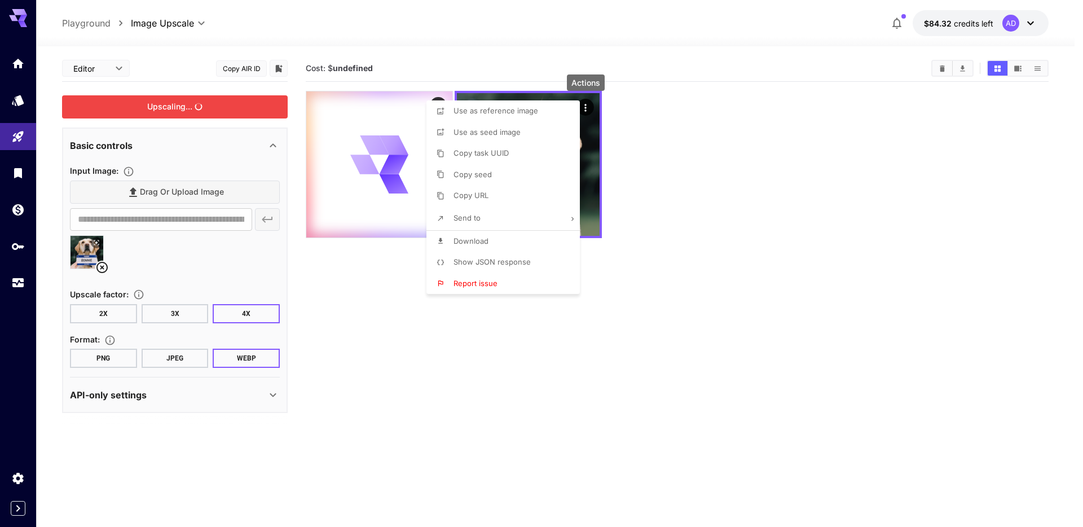
click at [517, 254] on li "Show JSON response" at bounding box center [506, 262] width 160 height 21
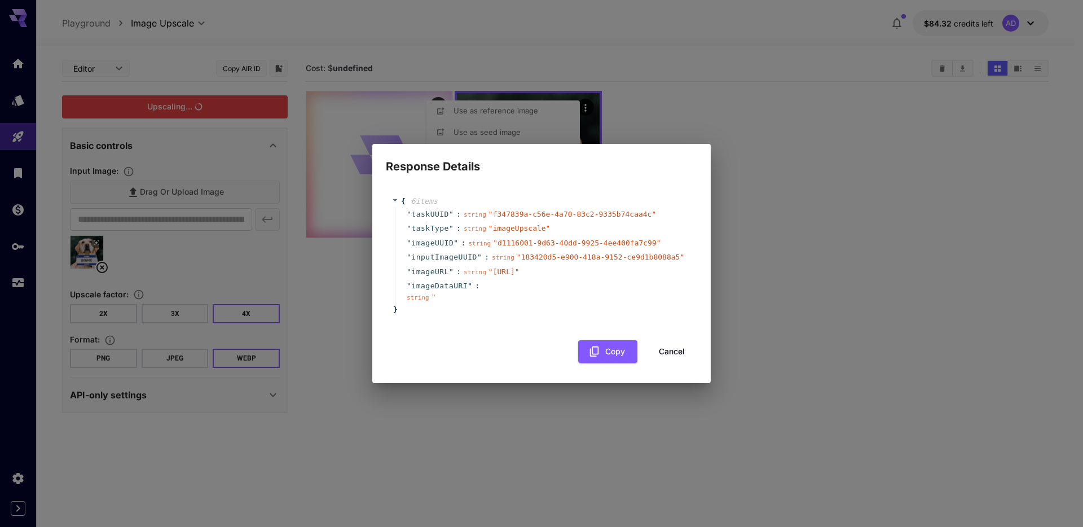
click at [717, 218] on div "Response Details { 6 item s " taskUUID " : string " f347839a-c56e-4a70-83c2-933…" at bounding box center [541, 263] width 1083 height 527
click at [586, 61] on div "Response Details { 6 item s " taskUUID " : string " f347839a-c56e-4a70-83c2-933…" at bounding box center [541, 263] width 1083 height 527
click at [728, 245] on div "Response Details { 6 item s " taskUUID " : string " f347839a-c56e-4a70-83c2-933…" at bounding box center [541, 263] width 1083 height 527
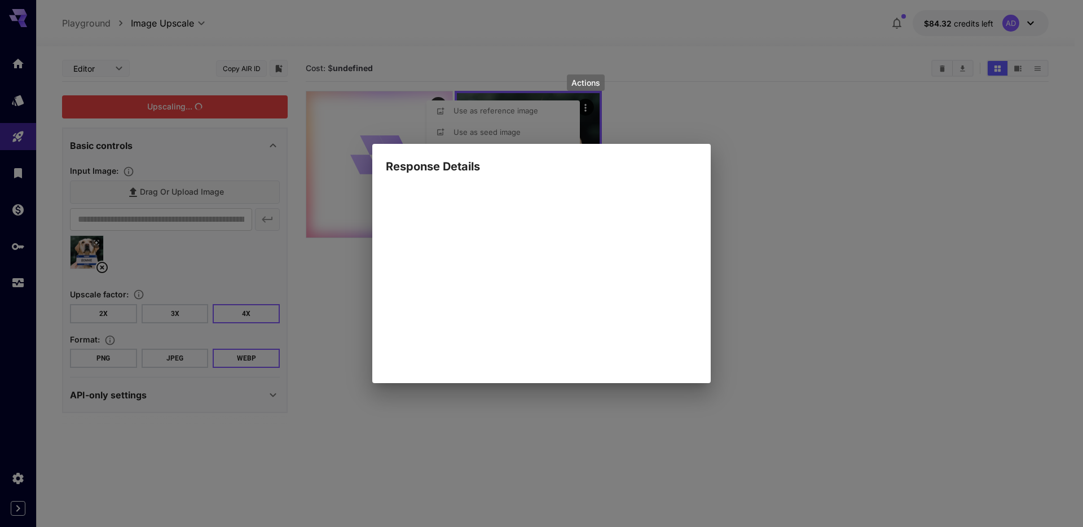
click at [314, 49] on div "Response Details { 6 item s " taskUUID " : string " f347839a-c56e-4a70-83c2-933…" at bounding box center [541, 263] width 1083 height 527
click at [172, 107] on div "Response Details { 6 item s " taskUUID " : string " f347839a-c56e-4a70-83c2-933…" at bounding box center [541, 263] width 1083 height 527
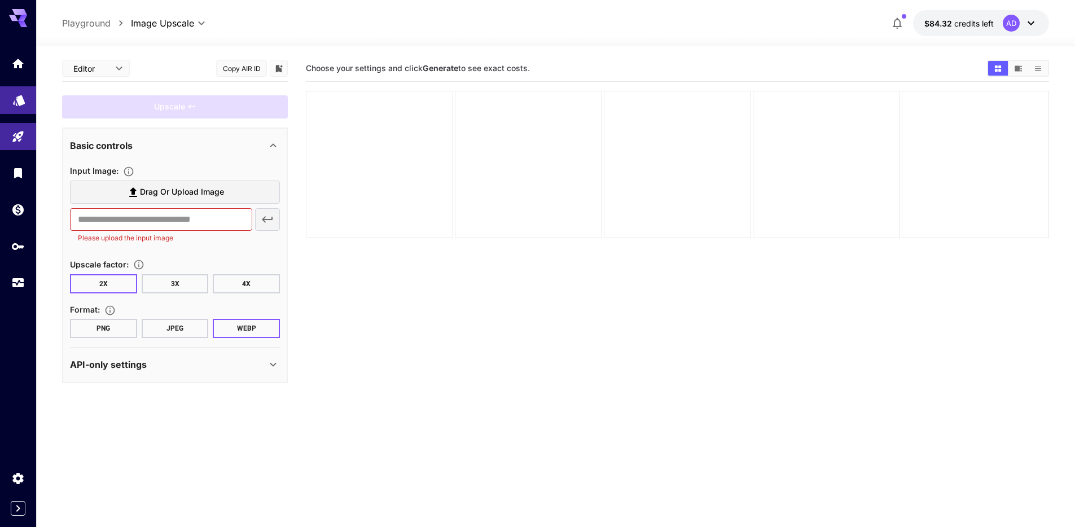
click at [5, 101] on link at bounding box center [18, 100] width 36 height 28
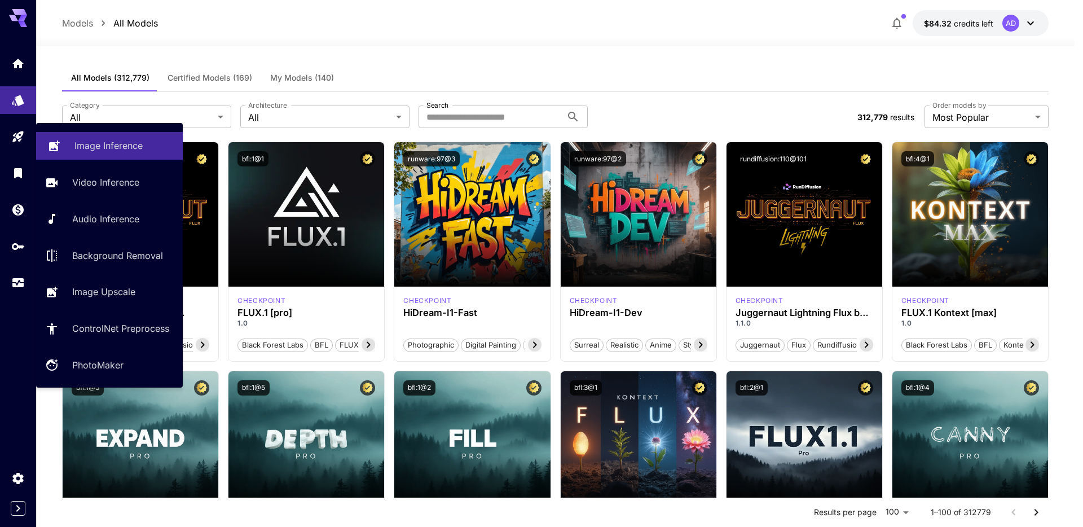
click at [90, 149] on p "Image Inference" at bounding box center [108, 146] width 68 height 14
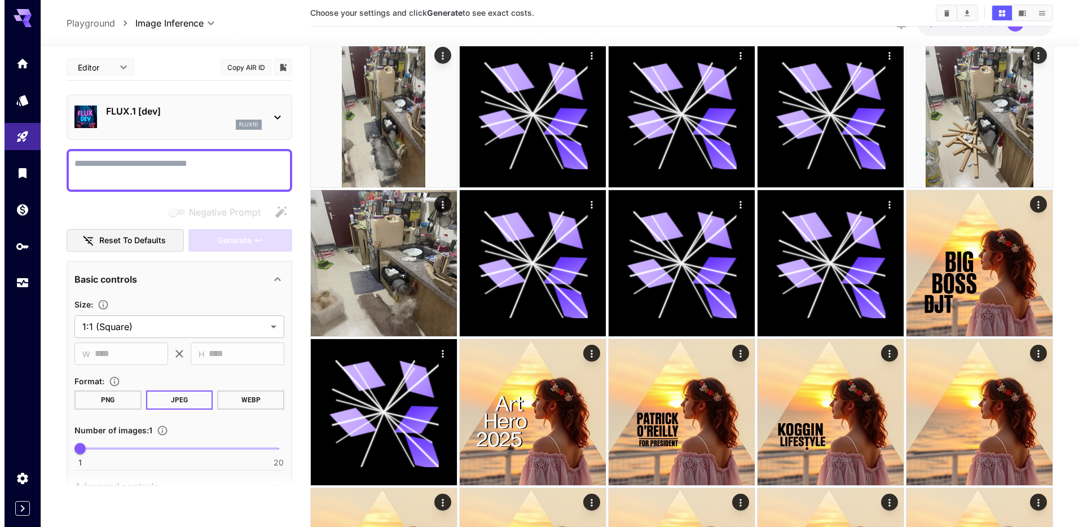
scroll to position [201, 0]
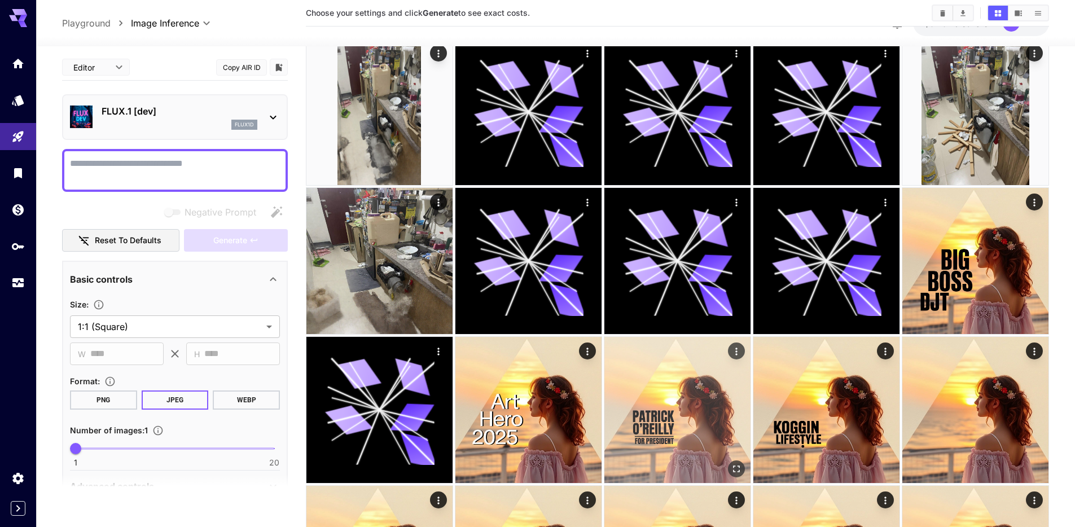
click at [735, 356] on icon "Actions" at bounding box center [736, 351] width 11 height 11
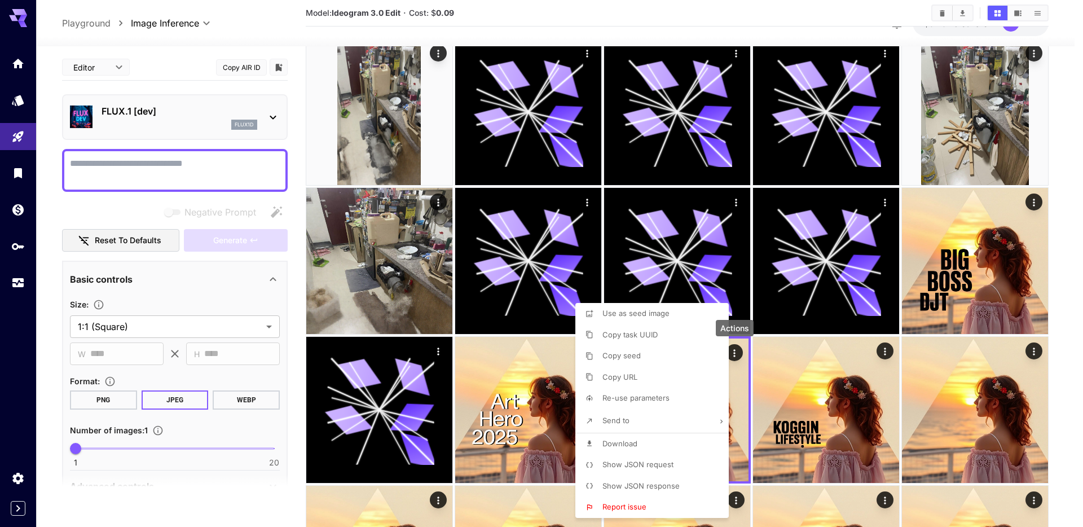
click at [644, 424] on li "Send to" at bounding box center [655, 421] width 160 height 24
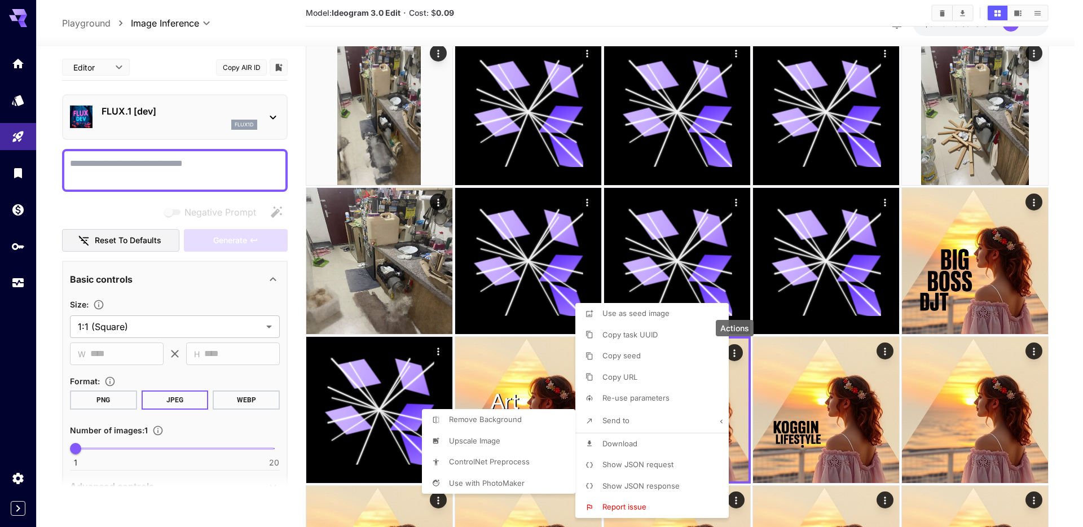
click at [508, 444] on li "Upscale Image" at bounding box center [502, 440] width 160 height 21
type input "**********"
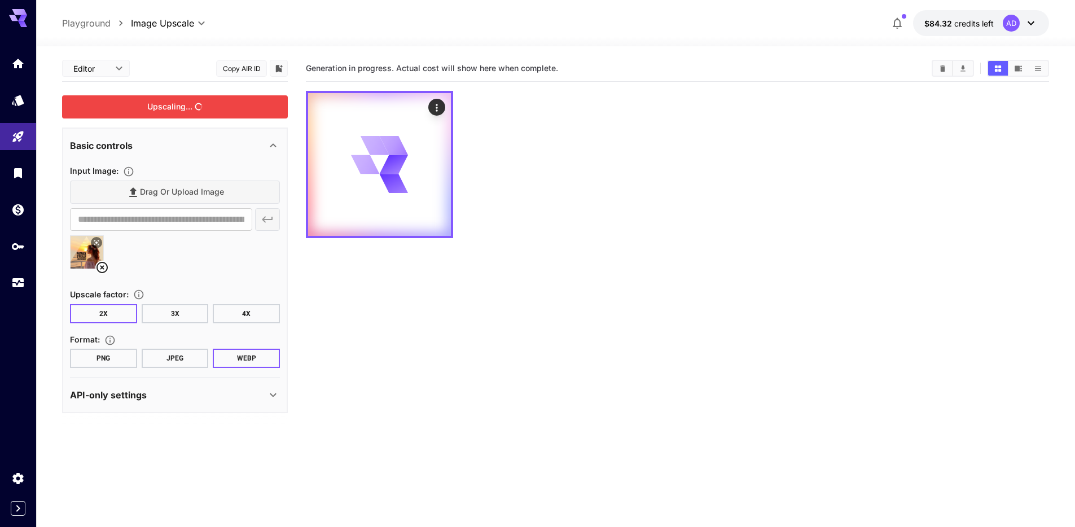
click at [206, 103] on div "Upscaling..." at bounding box center [175, 106] width 226 height 23
click at [440, 106] on icon "Actions" at bounding box center [436, 107] width 11 height 11
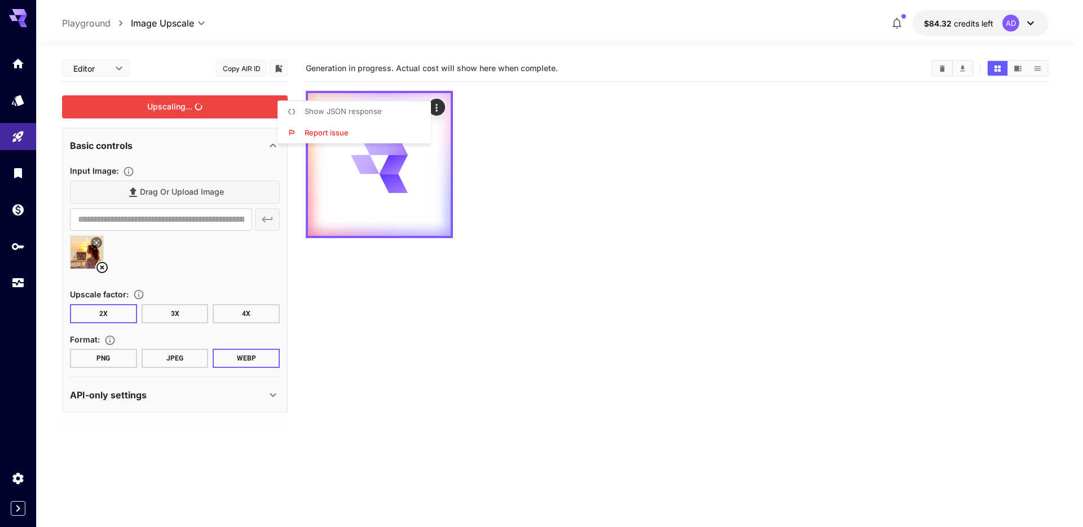
click at [605, 158] on div at bounding box center [541, 263] width 1083 height 527
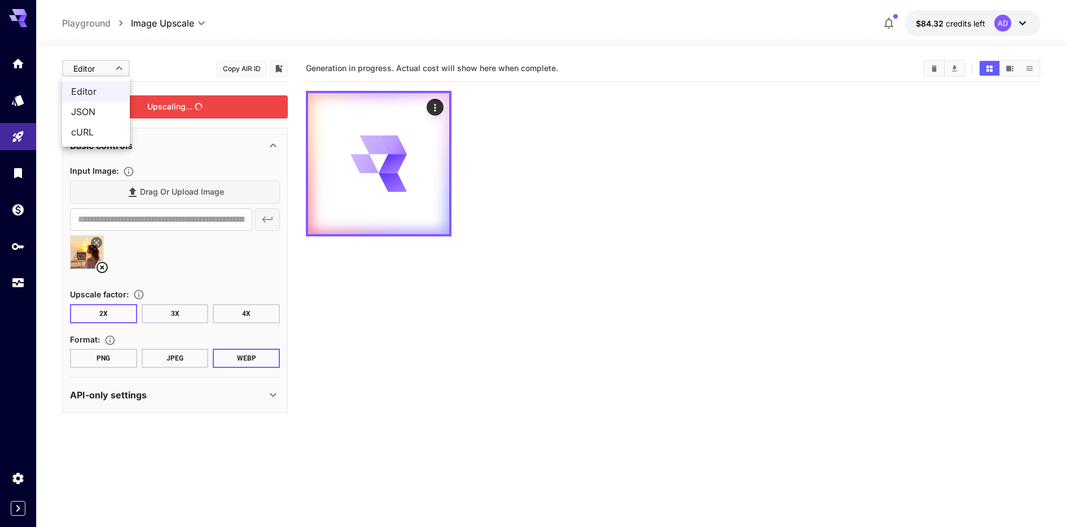
click at [109, 64] on body "**********" at bounding box center [537, 308] width 1075 height 616
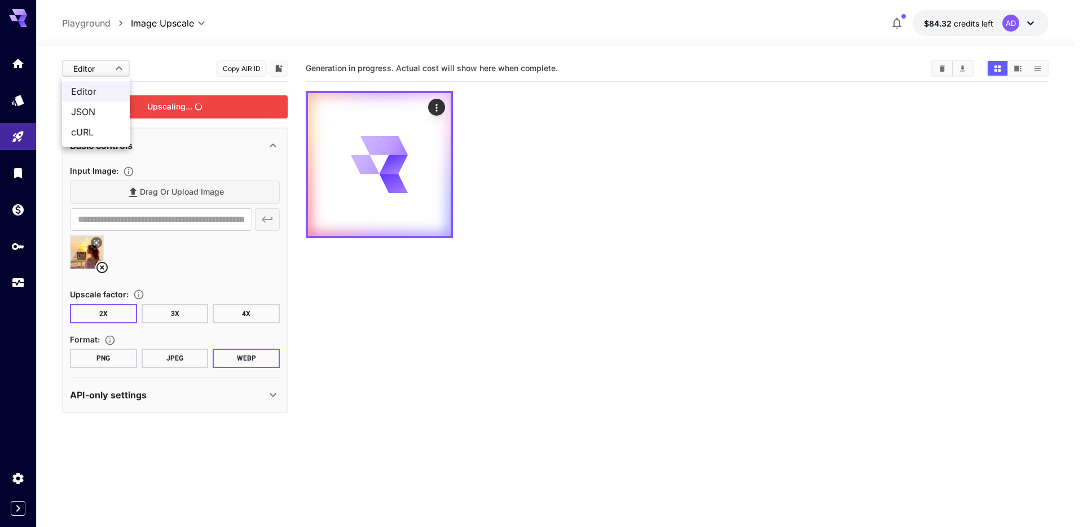
click at [102, 105] on span "JSON" at bounding box center [96, 112] width 50 height 14
type input "****"
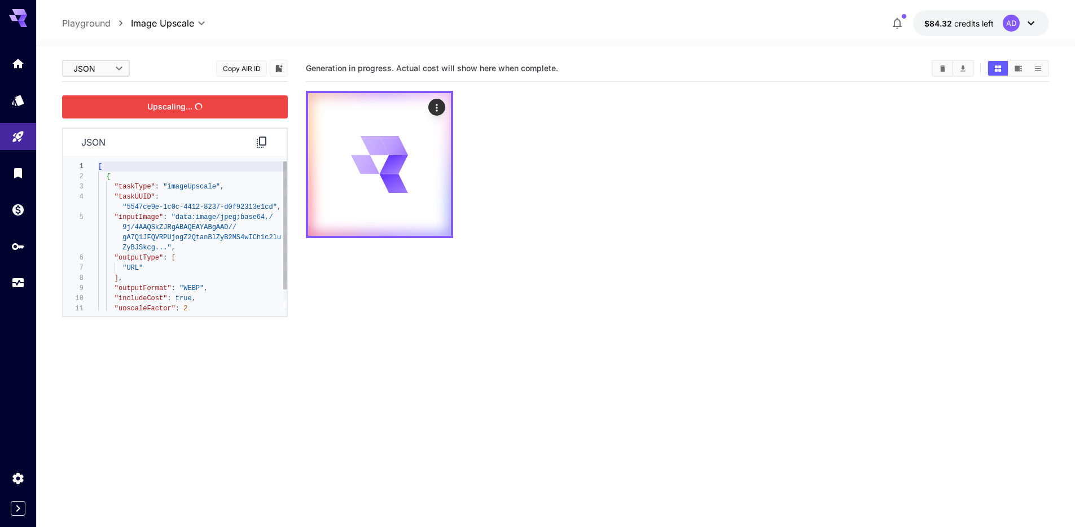
click at [239, 236] on div "[ { "taskType" : "imageUpscale" , "taskUUID" : "5547ce9e-1c0c-4412-8237-d0f9231…" at bounding box center [192, 247] width 188 height 173
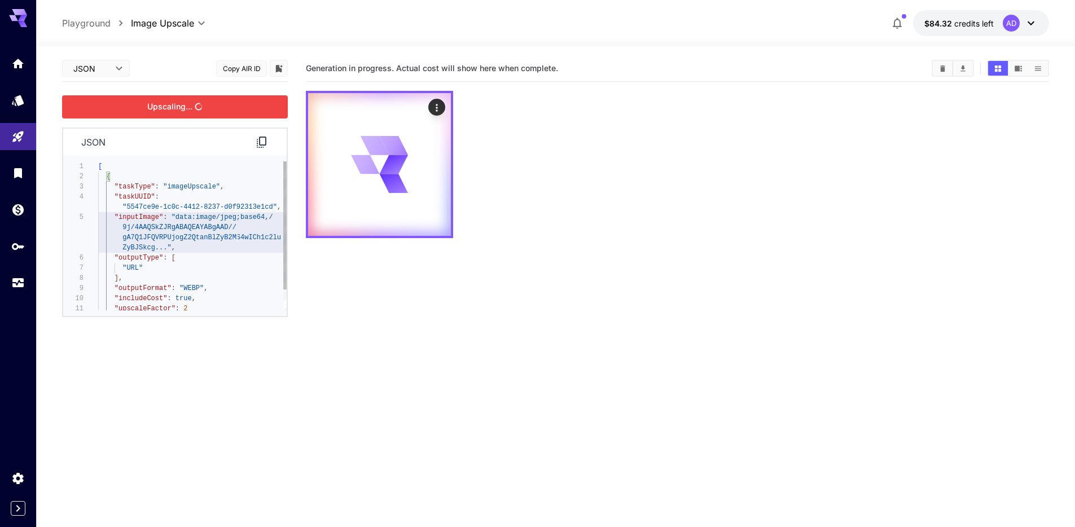
type textarea "**********"
click at [261, 269] on div "[ { "taskType" : "imageUpscale" , "taskUUID" : "5547ce9e-1c0c-4412-8237-d0f9231…" at bounding box center [192, 247] width 188 height 173
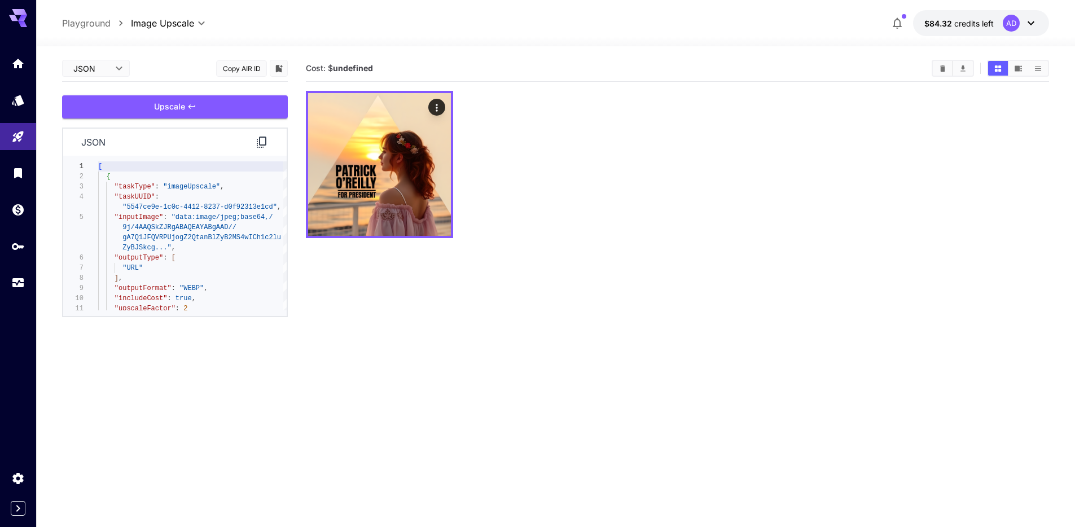
drag, startPoint x: 534, startPoint y: 296, endPoint x: 386, endPoint y: 337, distance: 152.7
click at [534, 297] on section "Cost: $ undefined" at bounding box center [677, 318] width 743 height 527
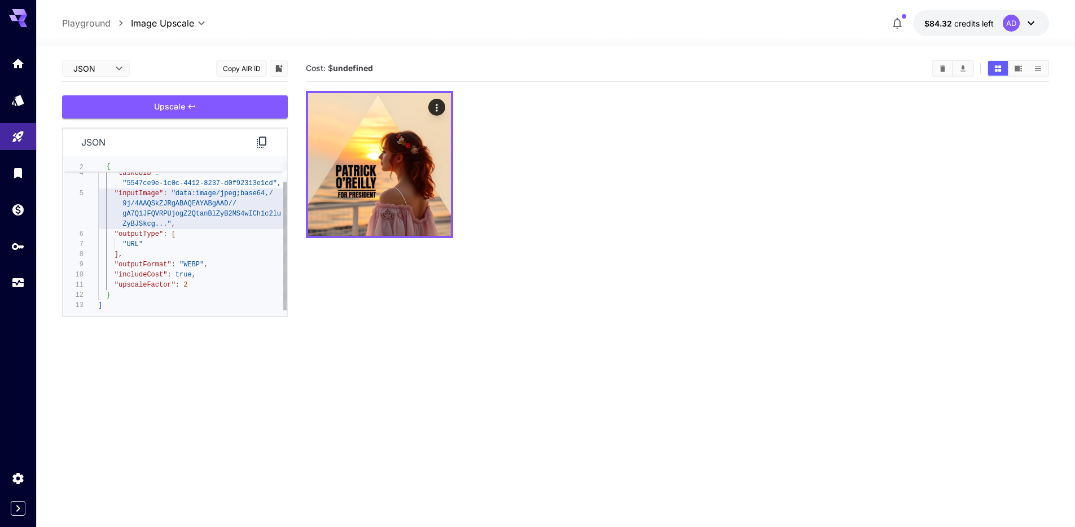
scroll to position [61, 0]
click at [192, 199] on div ""taskType" : "imageUpscale" , "taskUUID" : "5547ce9e-1c0c-4412-8237-d0f92313e1c…" at bounding box center [192, 224] width 188 height 173
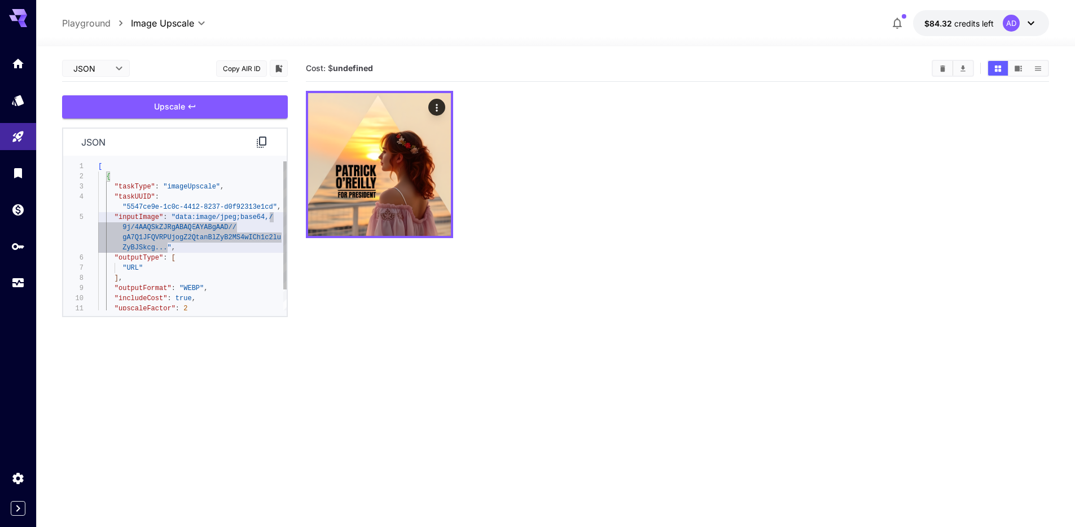
click at [217, 187] on div ""taskType" : "imageUpscale" , "taskUUID" : "5547ce9e-1c0c-4412-8237-d0f92313e1c…" at bounding box center [192, 247] width 188 height 173
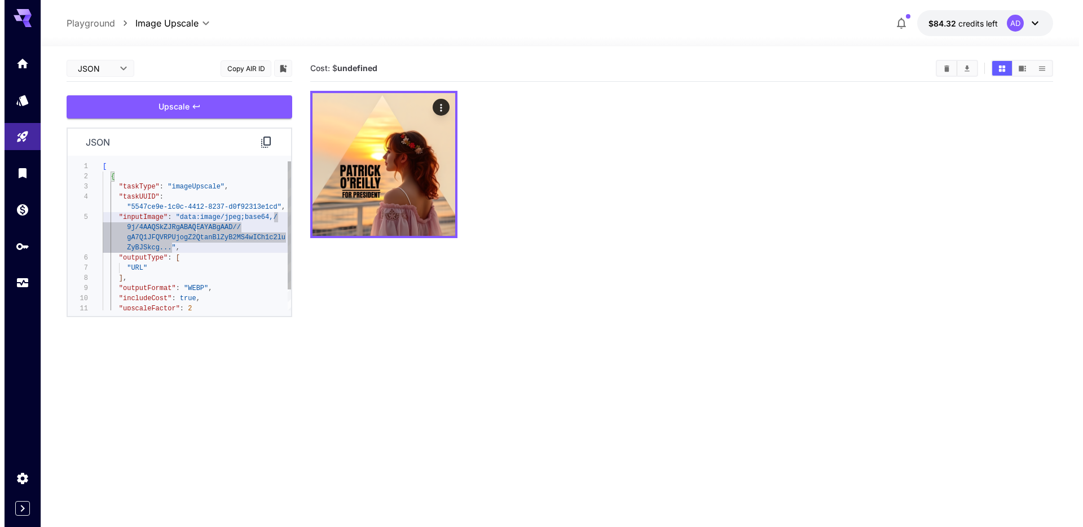
scroll to position [20, 0]
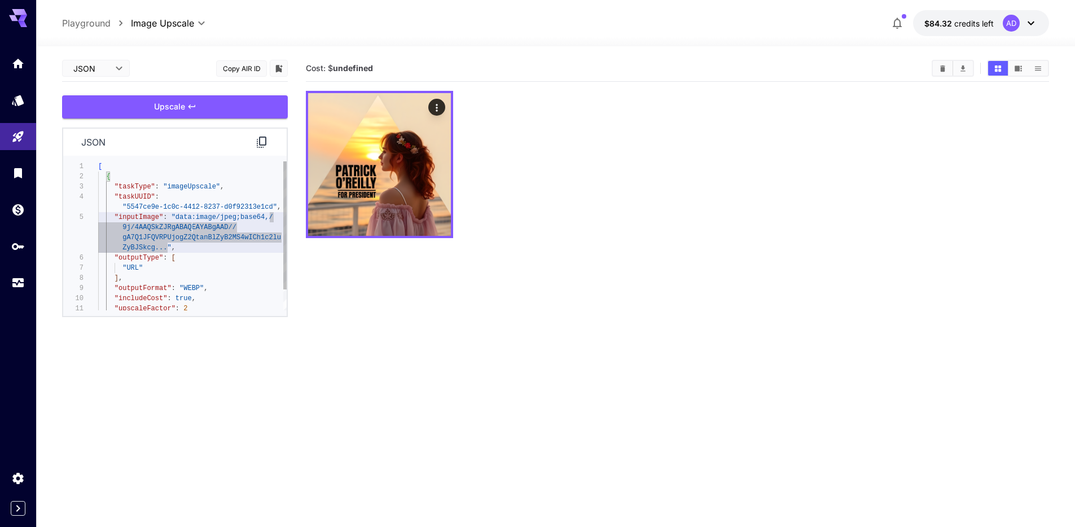
type textarea "**********"
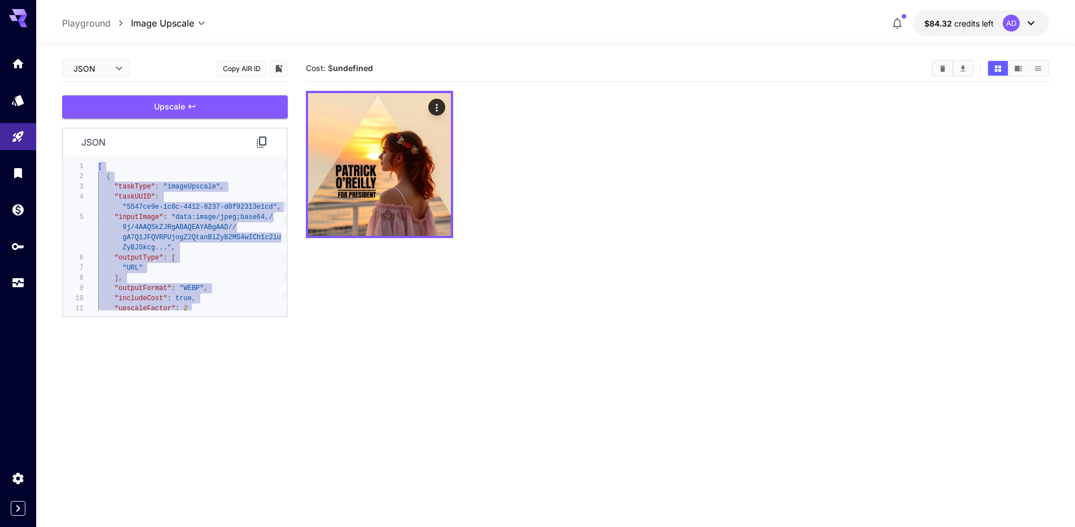
click at [511, 152] on div at bounding box center [677, 164] width 743 height 147
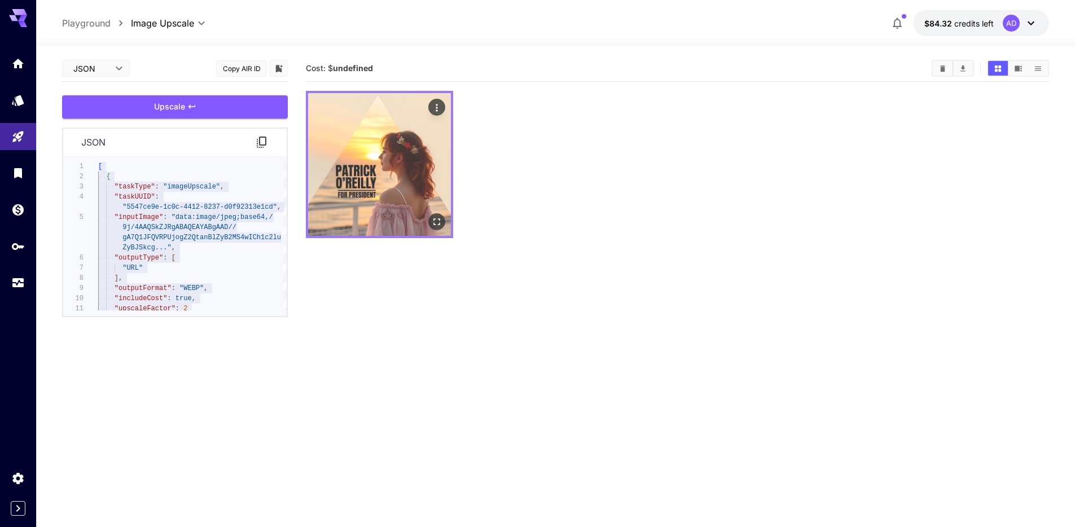
click at [439, 105] on icon "Actions" at bounding box center [436, 107] width 11 height 11
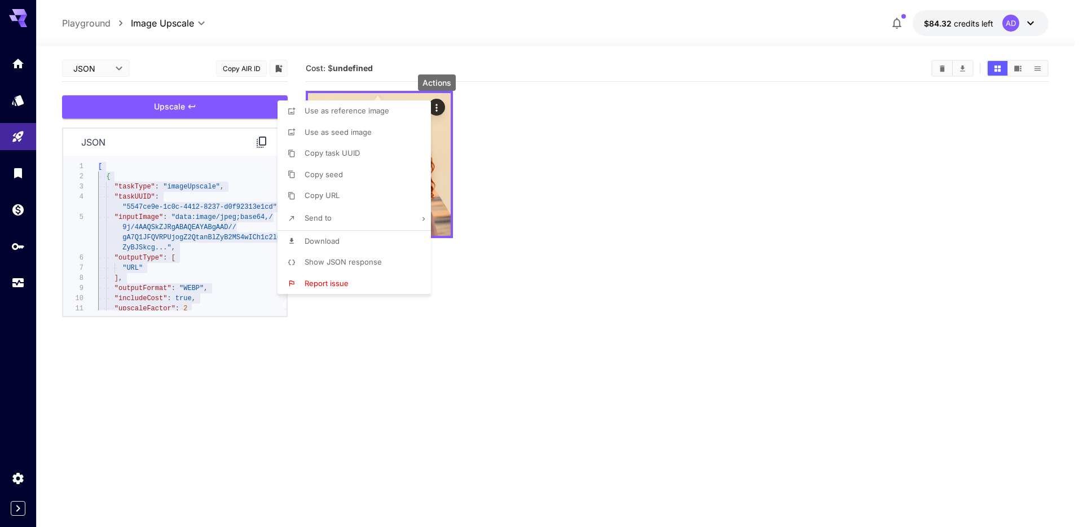
click at [357, 262] on span "Show JSON response" at bounding box center [343, 261] width 77 height 9
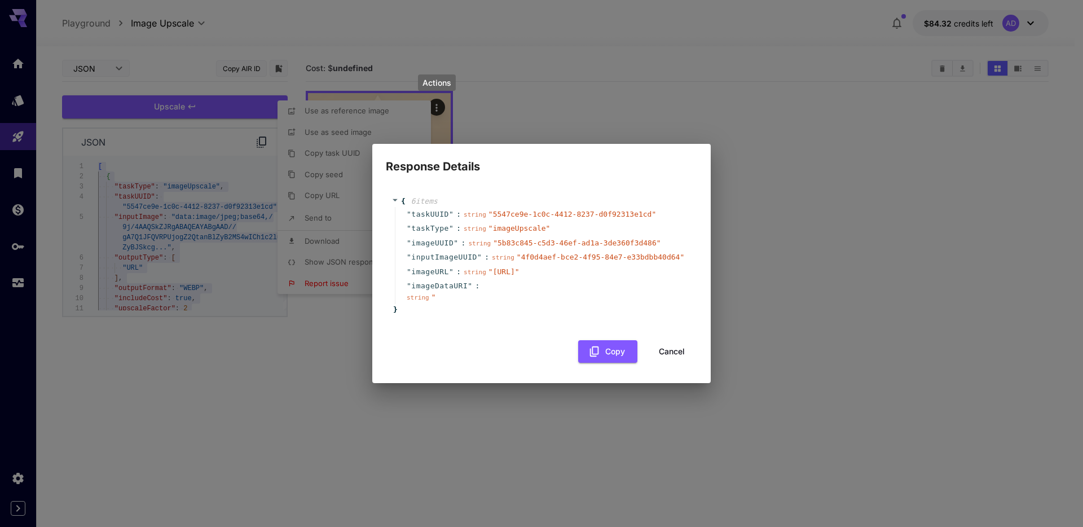
click at [507, 265] on div "" imageURL " : string " [URL] "" at bounding box center [543, 272] width 297 height 15
click at [402, 196] on span "{" at bounding box center [403, 201] width 5 height 11
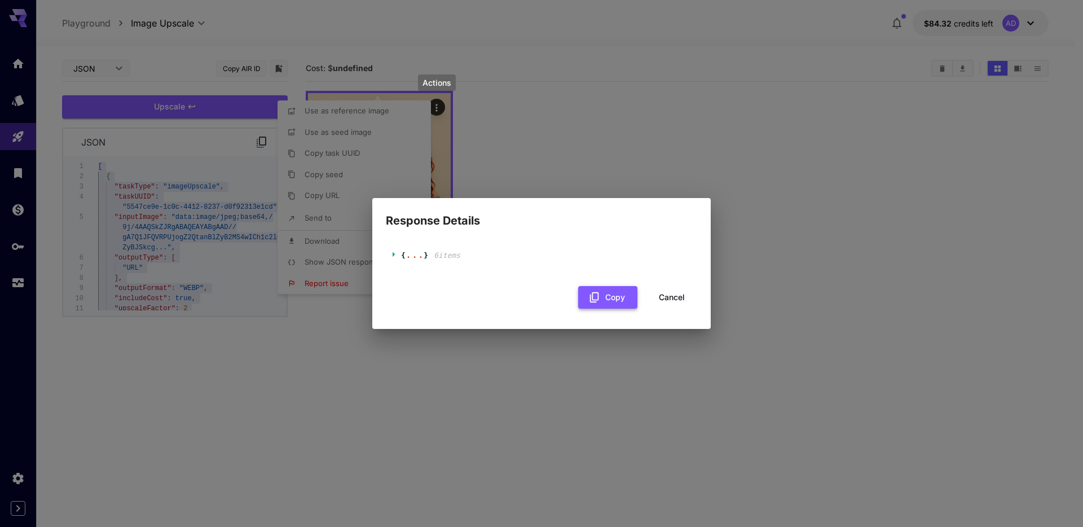
click at [600, 294] on icon "button" at bounding box center [594, 297] width 12 height 12
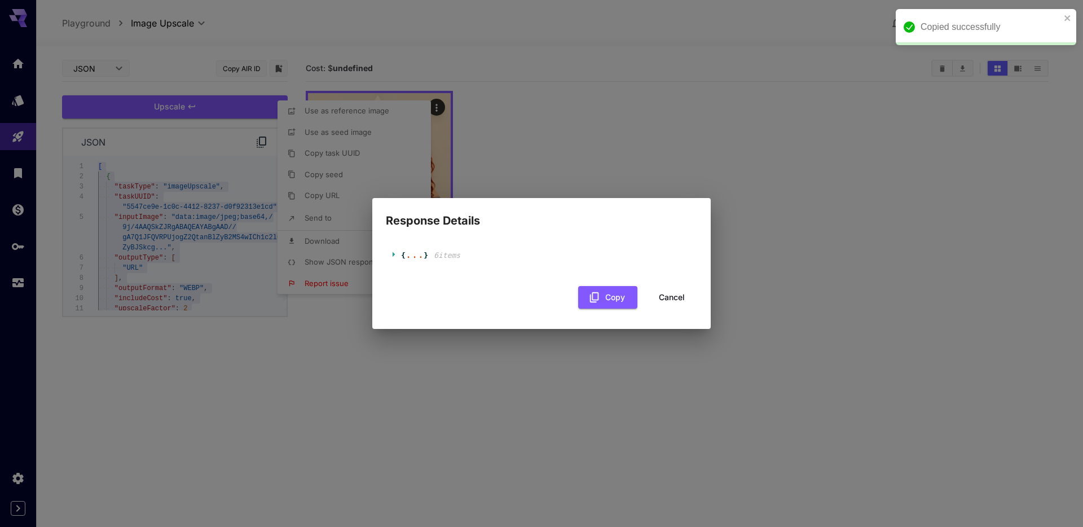
scroll to position [20, 0]
click at [391, 254] on icon at bounding box center [394, 253] width 7 height 7
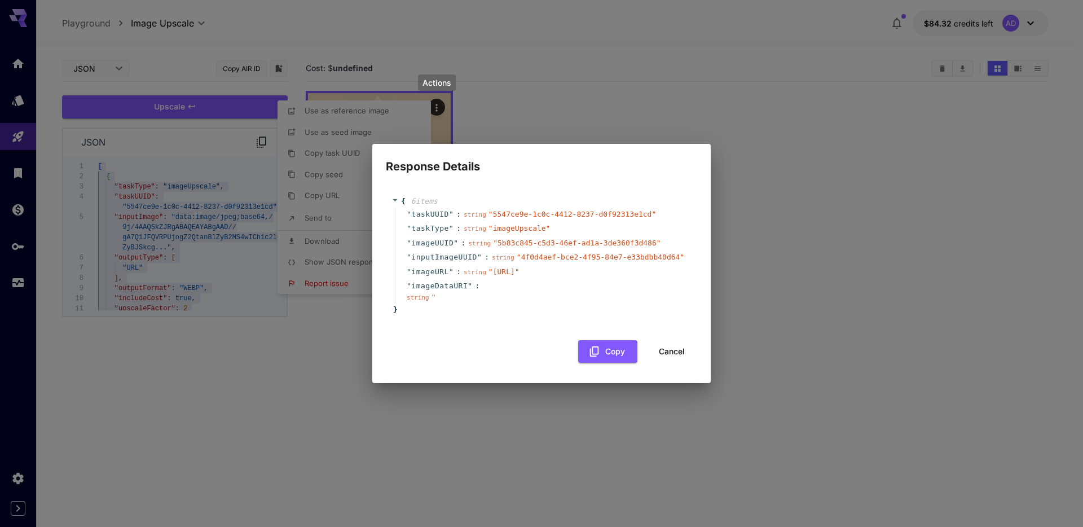
click at [828, 128] on div "Response Details { 6 item s " taskUUID " : string " 5547ce9e-1c0c-4412-8237-d0f…" at bounding box center [541, 263] width 1083 height 527
click at [613, 102] on div "Response Details { 6 item s " taskUUID " : string " 5547ce9e-1c0c-4412-8237-d0f…" at bounding box center [541, 263] width 1083 height 527
click at [552, 113] on div "Response Details { 6 item s " taskUUID " : string " 5547ce9e-1c0c-4412-8237-d0f…" at bounding box center [541, 263] width 1083 height 527
click at [465, 104] on div "Response Details { 6 item s " taskUUID " : string " 5547ce9e-1c0c-4412-8237-d0f…" at bounding box center [541, 263] width 1083 height 527
